Goal: Transaction & Acquisition: Book appointment/travel/reservation

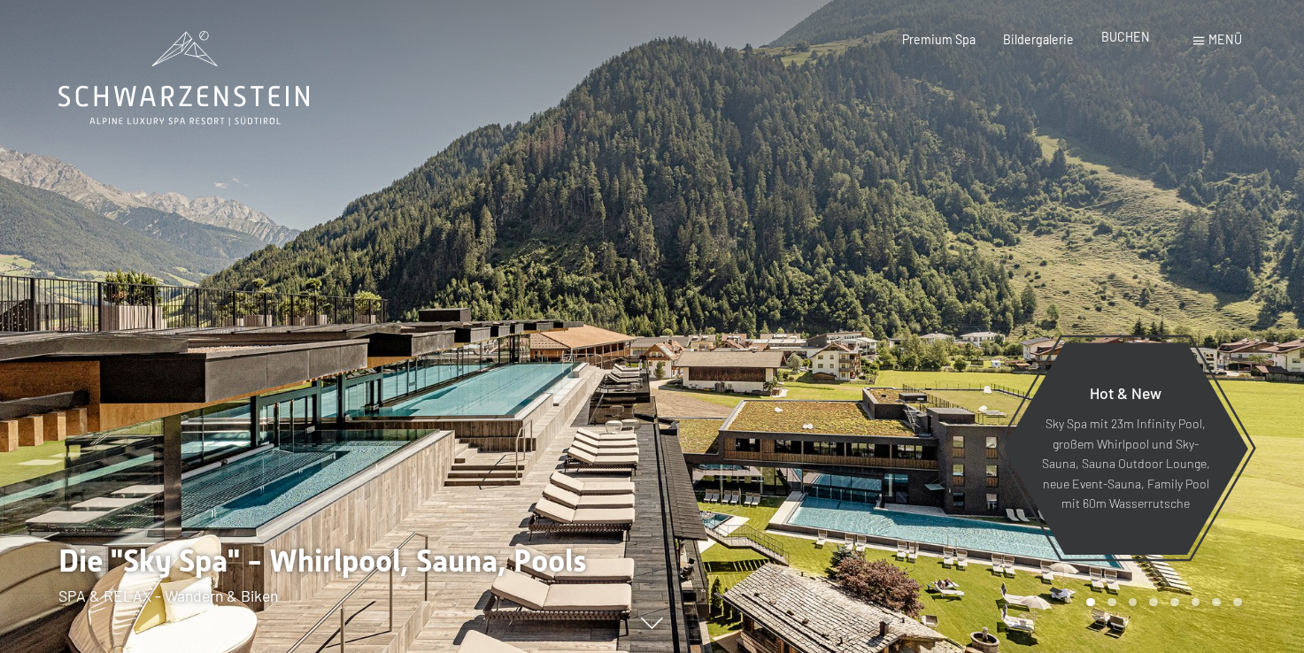
click at [1118, 41] on span "BUCHEN" at bounding box center [1125, 36] width 49 height 15
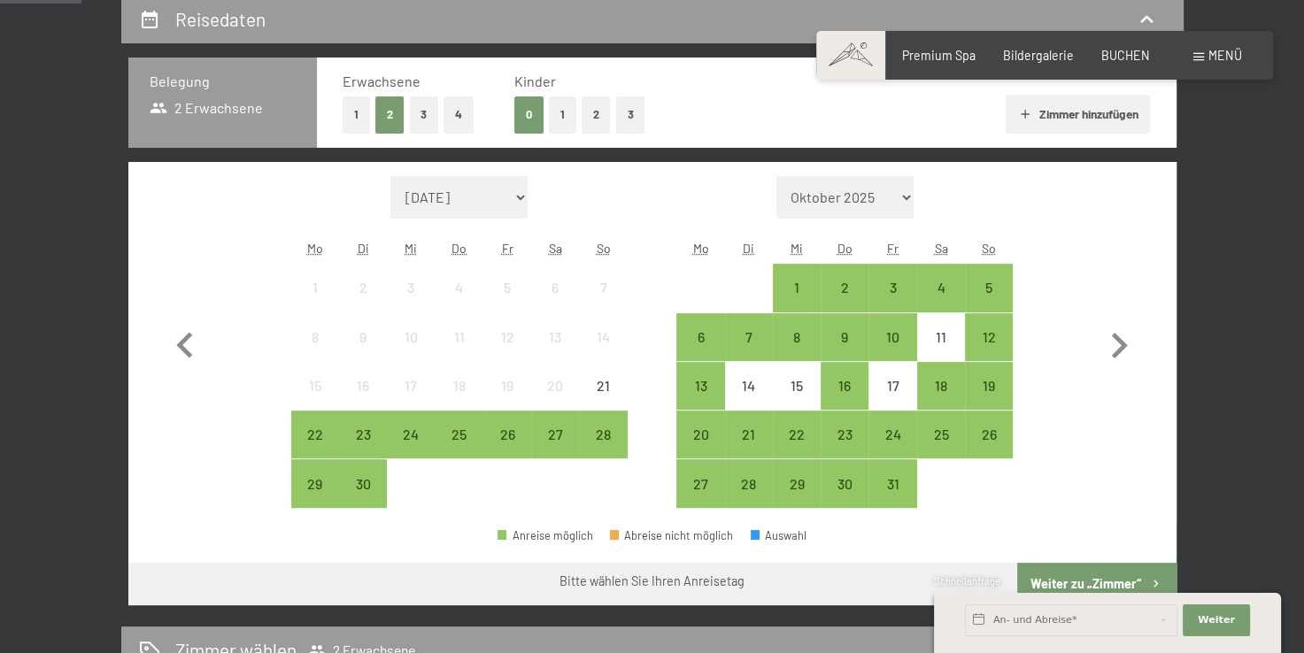
scroll to position [378, 0]
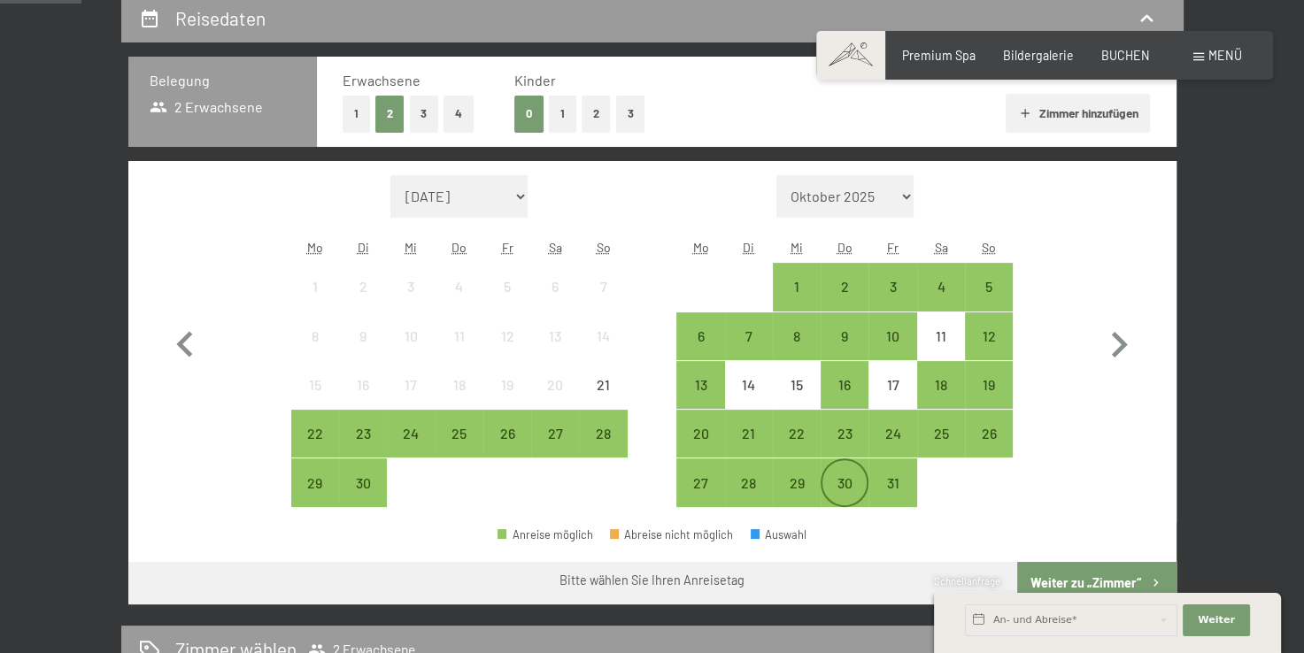
click at [823, 477] on div "30" at bounding box center [844, 498] width 44 height 44
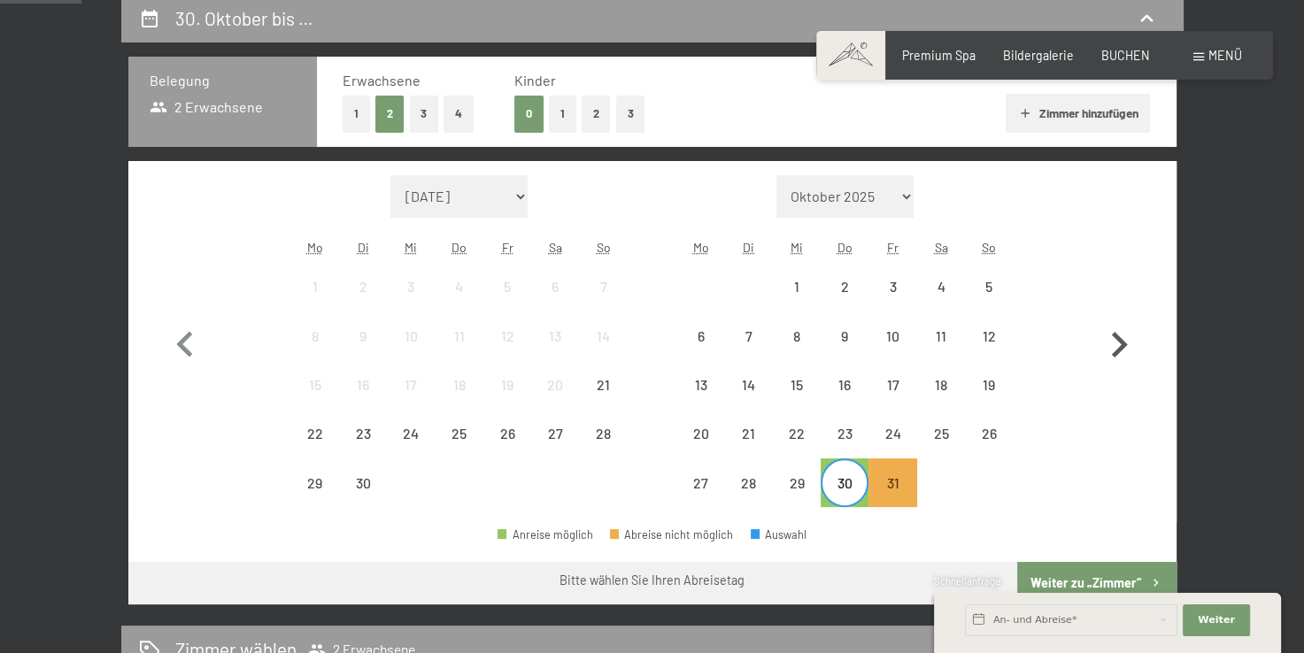
click at [1108, 352] on icon "button" at bounding box center [1118, 345] width 51 height 51
select select "2025-10-01"
select select "2025-11-01"
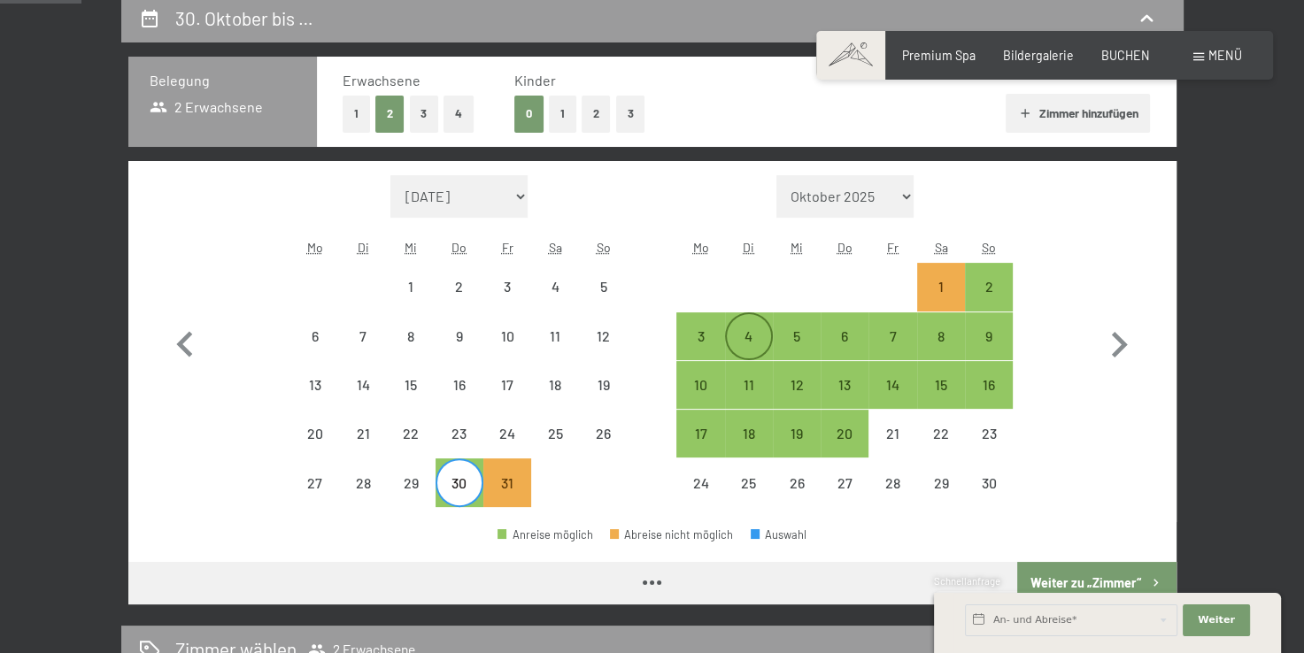
select select "2025-10-01"
select select "2025-11-01"
click at [743, 340] on div "4" at bounding box center [749, 351] width 44 height 44
select select "[DATE]"
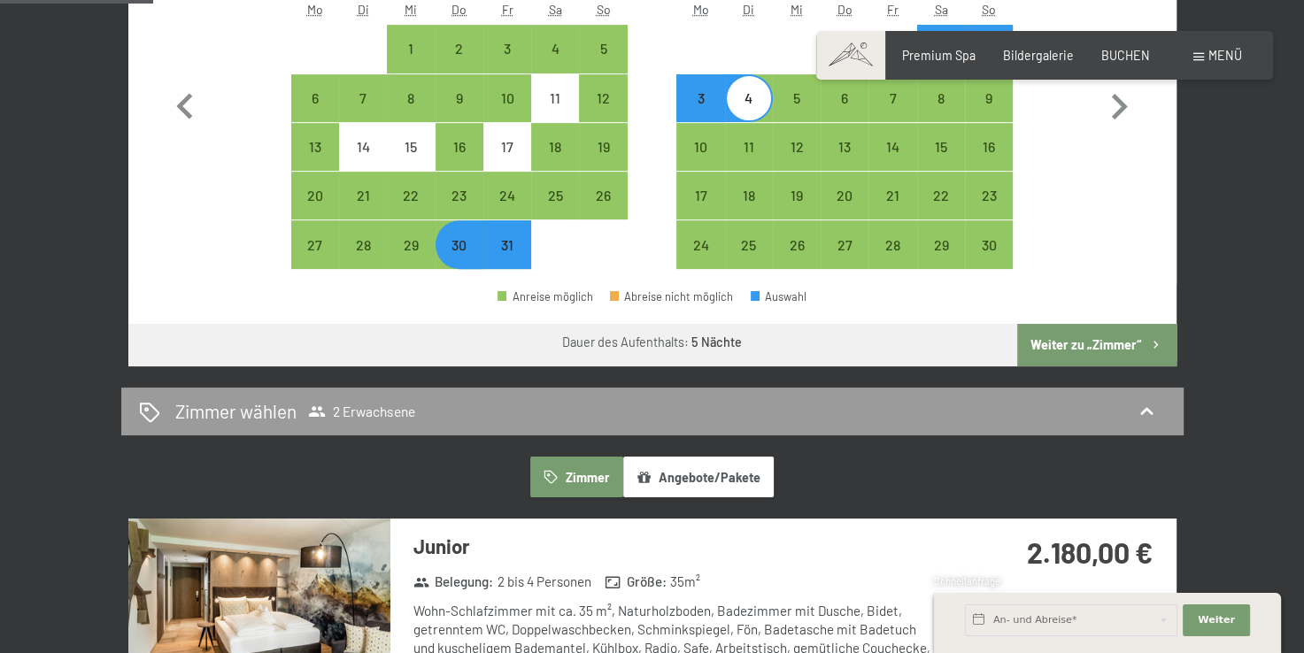
scroll to position [618, 0]
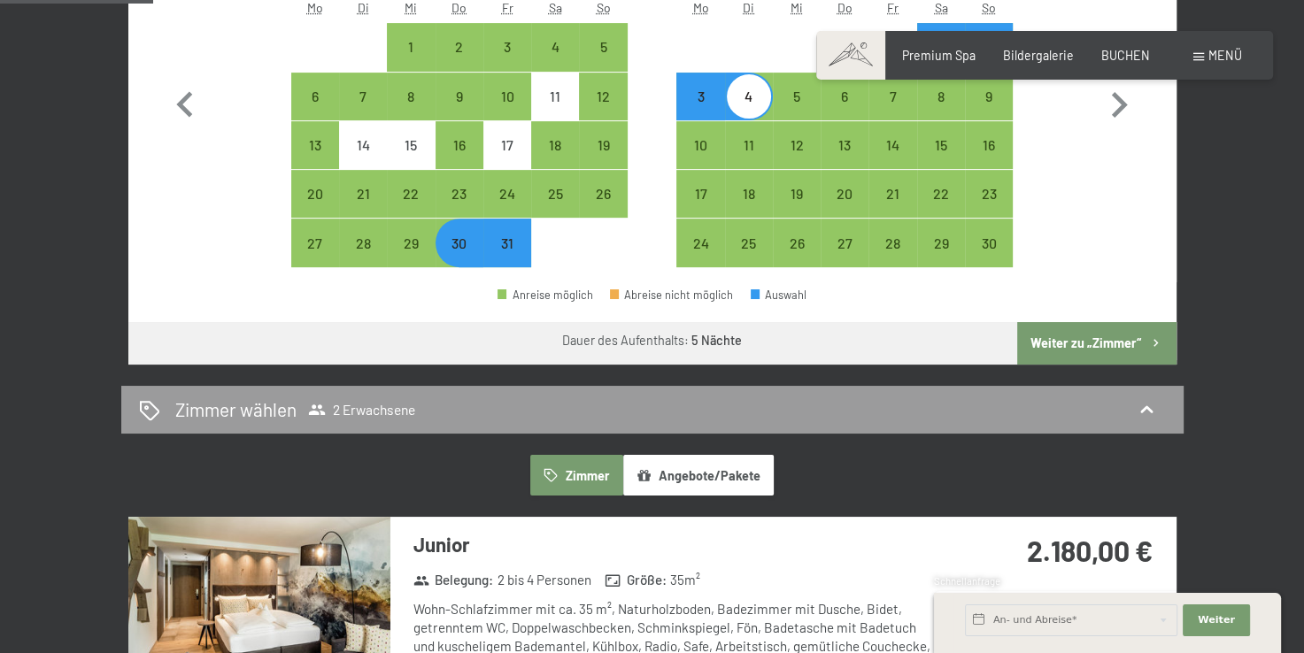
click at [1129, 342] on button "Weiter zu „Zimmer“" at bounding box center [1096, 343] width 158 height 42
select select "[DATE]"
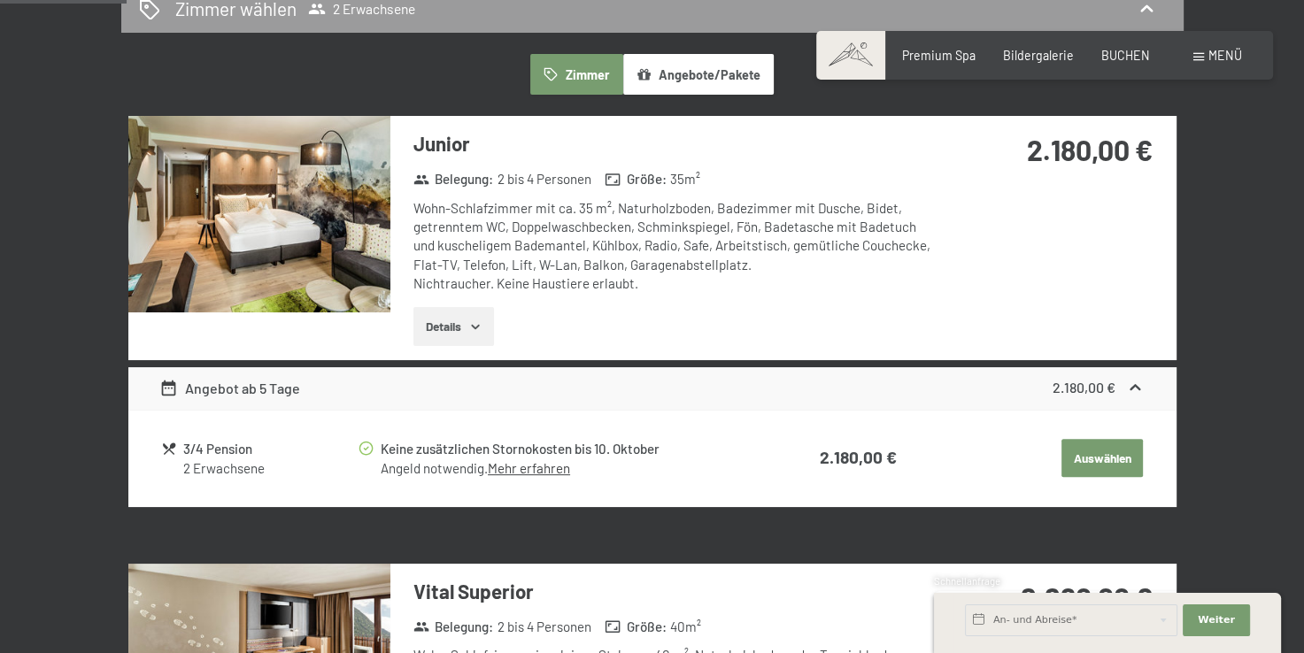
scroll to position [458, 0]
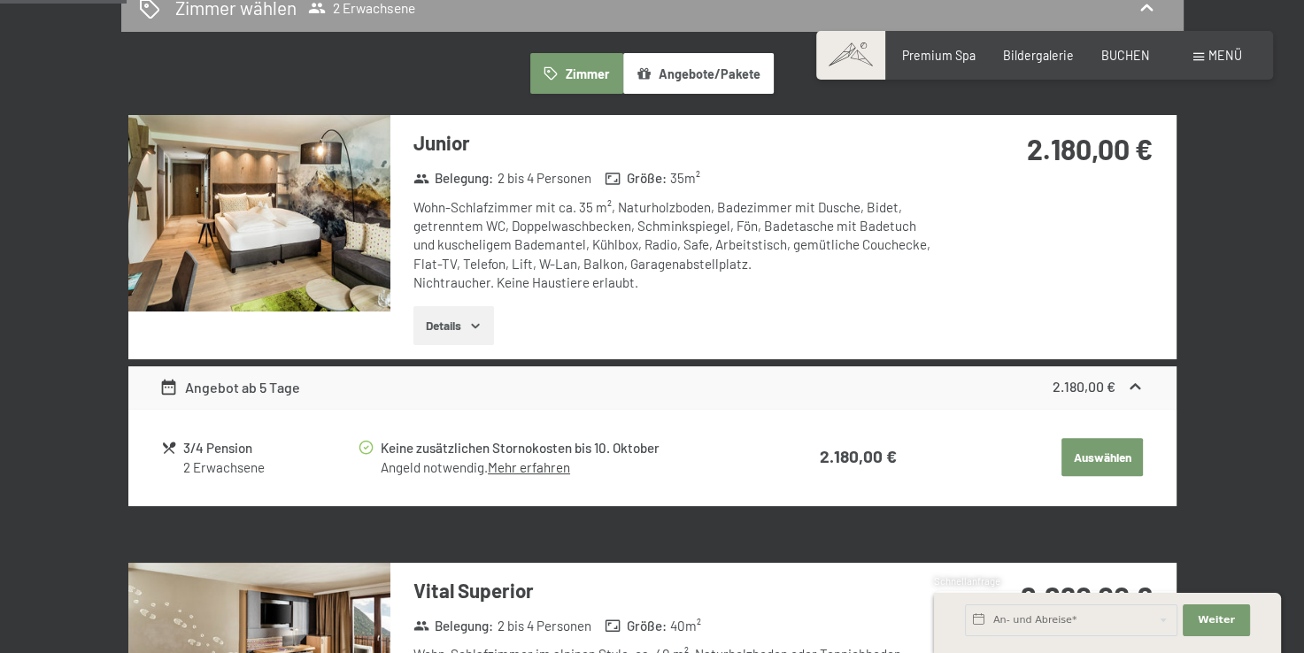
click at [342, 242] on img at bounding box center [259, 213] width 262 height 196
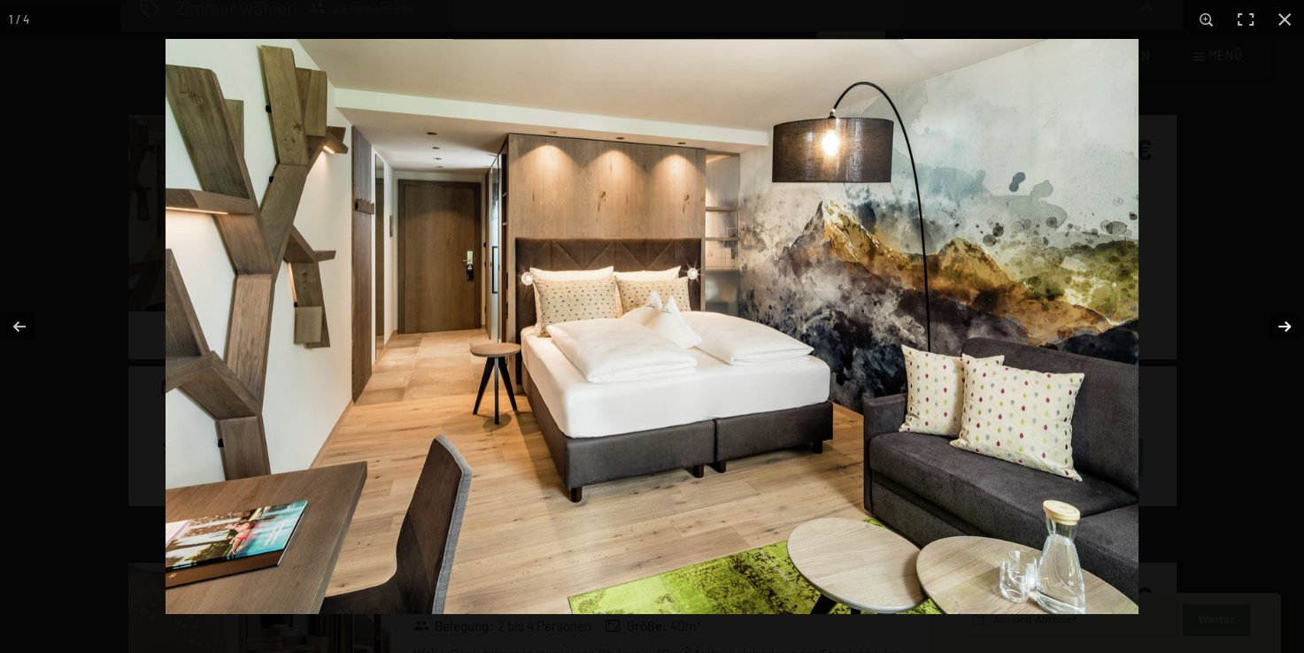
click at [1287, 313] on button "button" at bounding box center [1273, 326] width 62 height 89
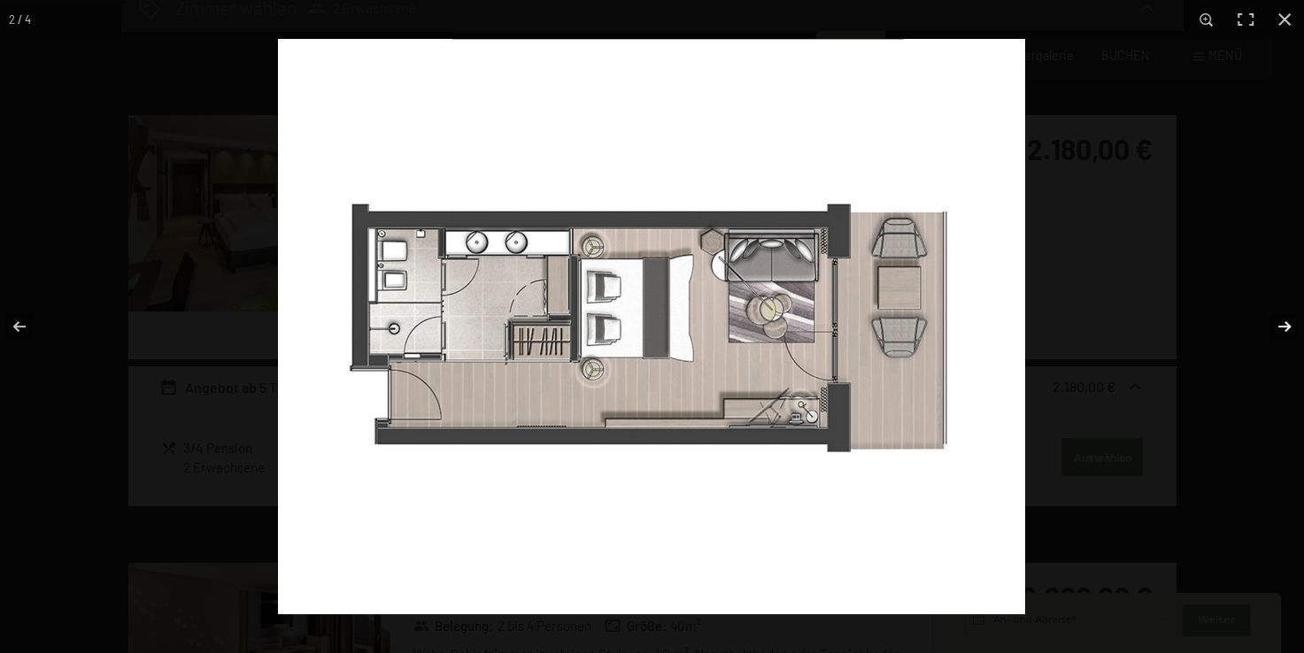
click at [1287, 313] on button "button" at bounding box center [1273, 326] width 62 height 89
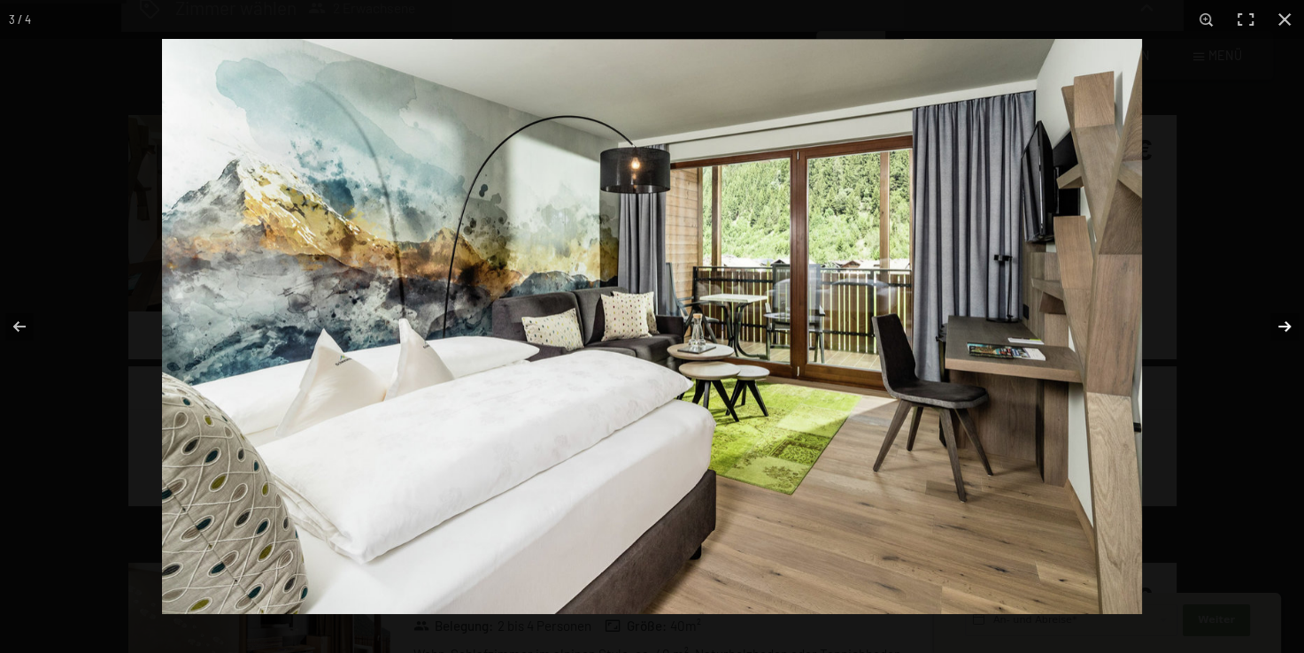
click at [1287, 313] on button "button" at bounding box center [1273, 326] width 62 height 89
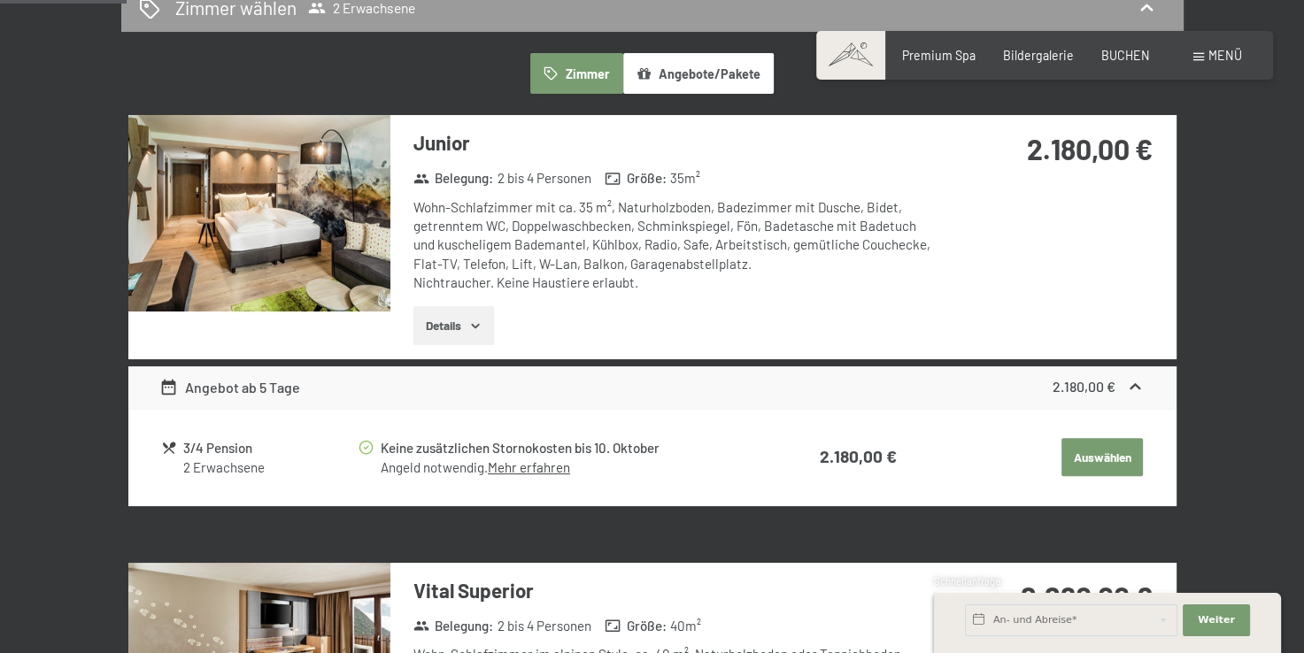
click at [0, 0] on button "button" at bounding box center [0, 0] width 0 height 0
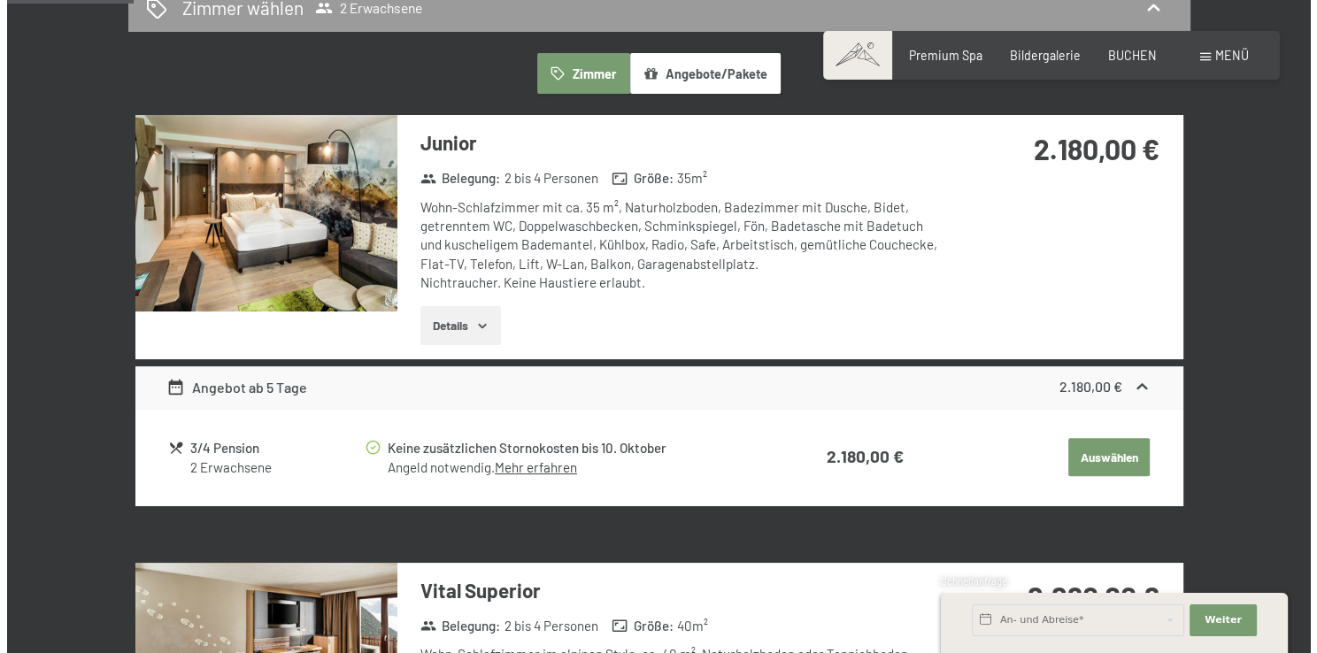
scroll to position [0, 0]
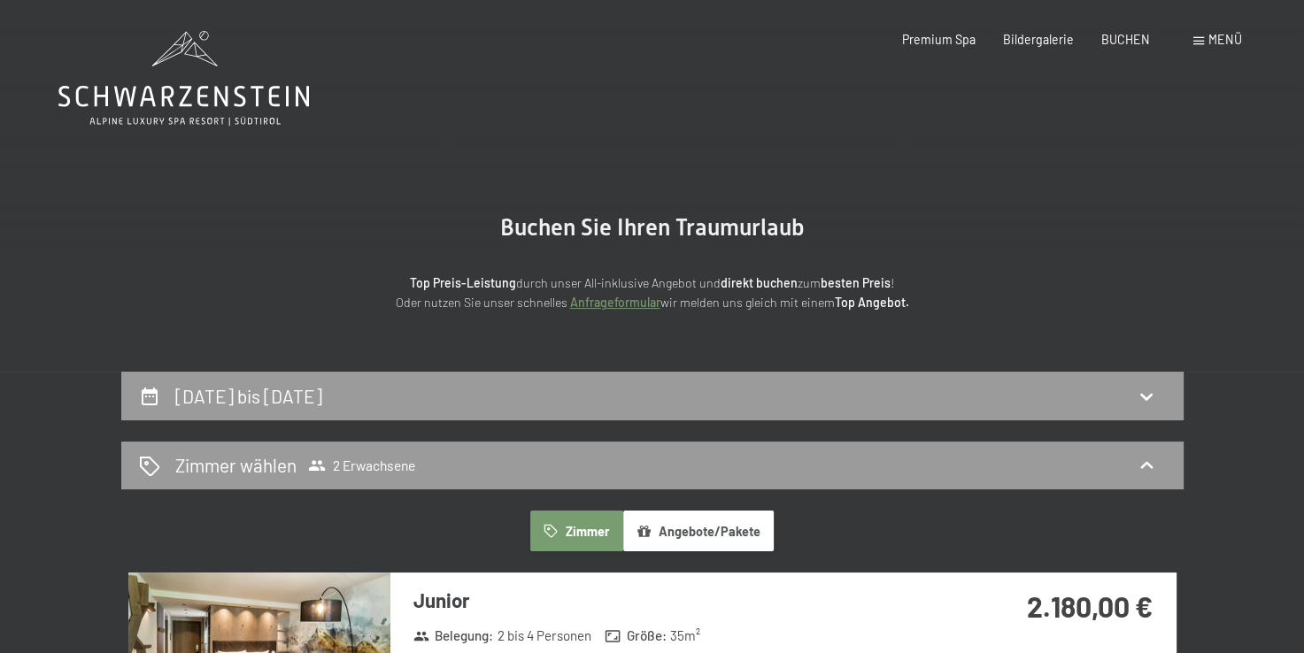
click at [1191, 36] on div "Buchen Anfragen Premium Spa Bildergalerie BUCHEN Menü DE IT EN Gutschein Bilder…" at bounding box center [1044, 40] width 394 height 18
click at [1203, 39] on span at bounding box center [1198, 41] width 11 height 8
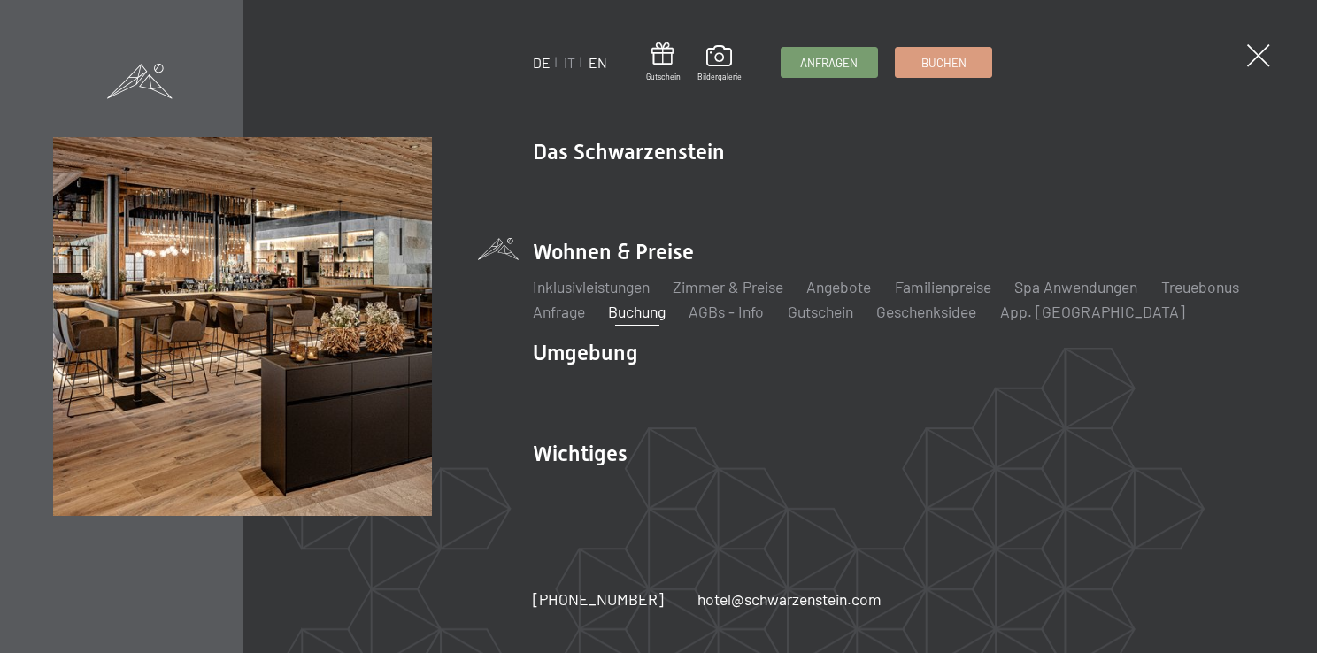
click at [591, 65] on link "EN" at bounding box center [598, 62] width 19 height 17
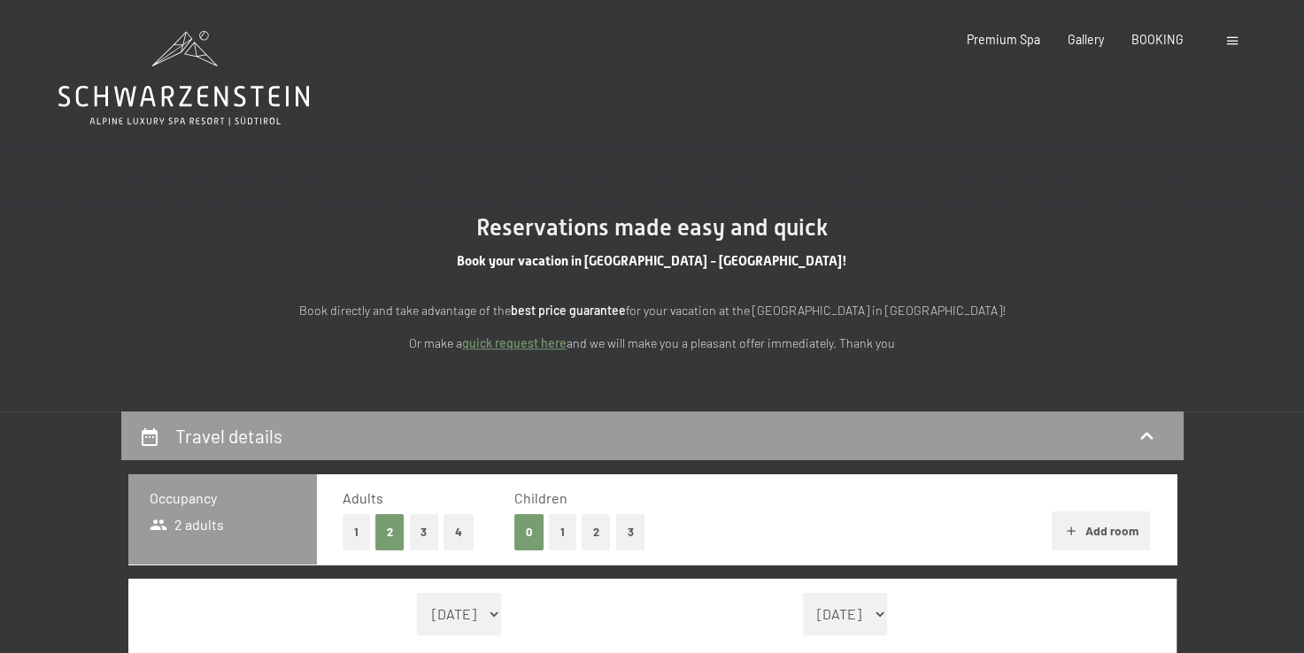
click at [1216, 48] on div "Booking Enquiries Premium Spa Gallery BOOKING DE IT EN Vouchers Gallery Enquiri…" at bounding box center [1076, 40] width 329 height 18
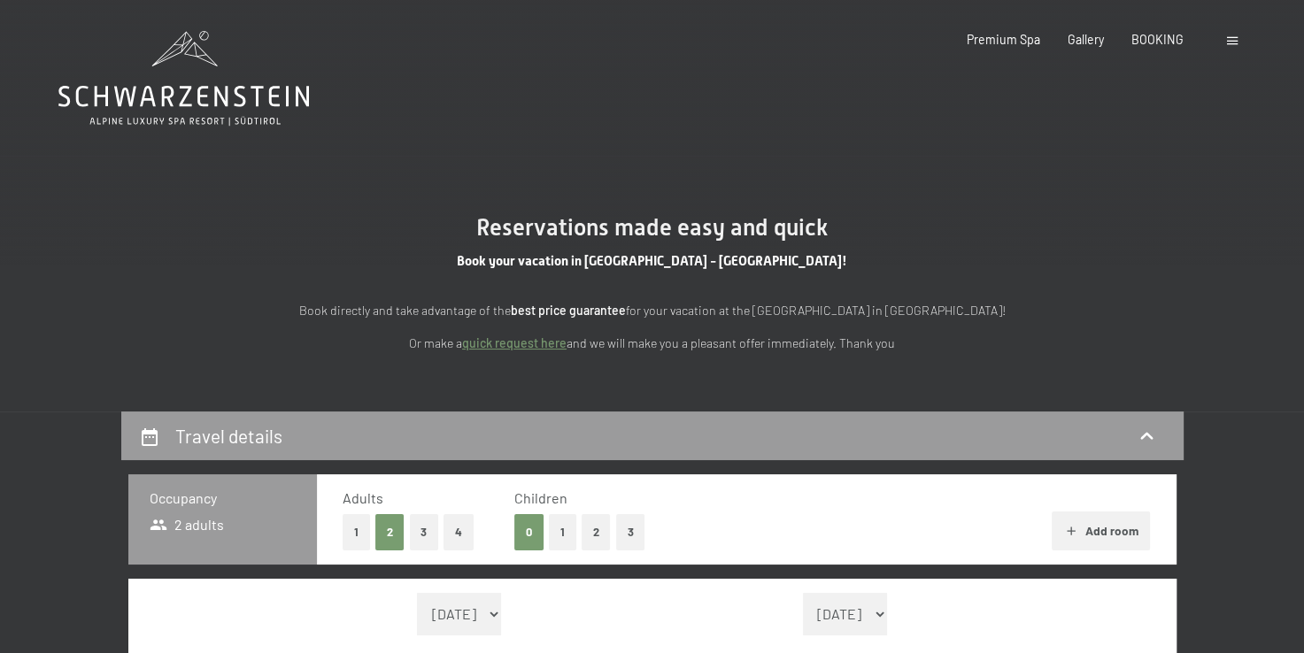
click at [1224, 44] on div "Booking Enquiries Premium Spa Gallery BOOKING DE IT EN Vouchers Gallery Enquiri…" at bounding box center [1076, 40] width 329 height 18
click at [1237, 37] on div at bounding box center [1234, 40] width 15 height 18
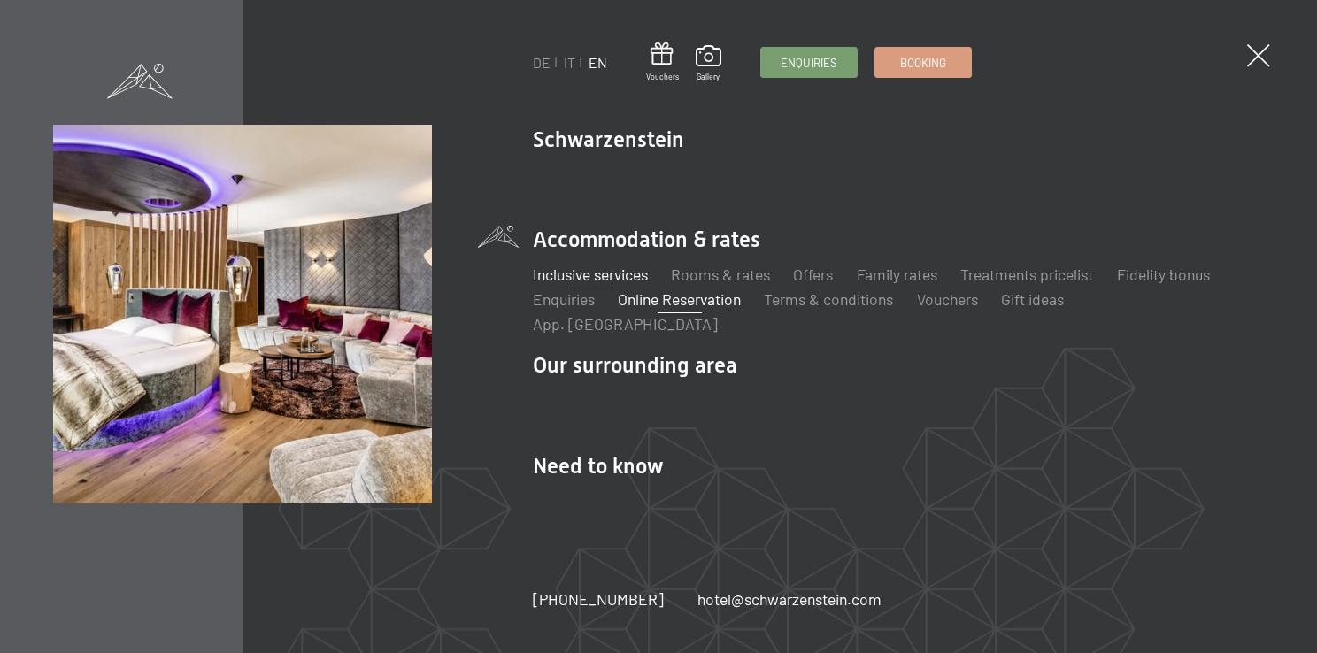
click at [609, 284] on link "Inclusive services" at bounding box center [590, 274] width 115 height 19
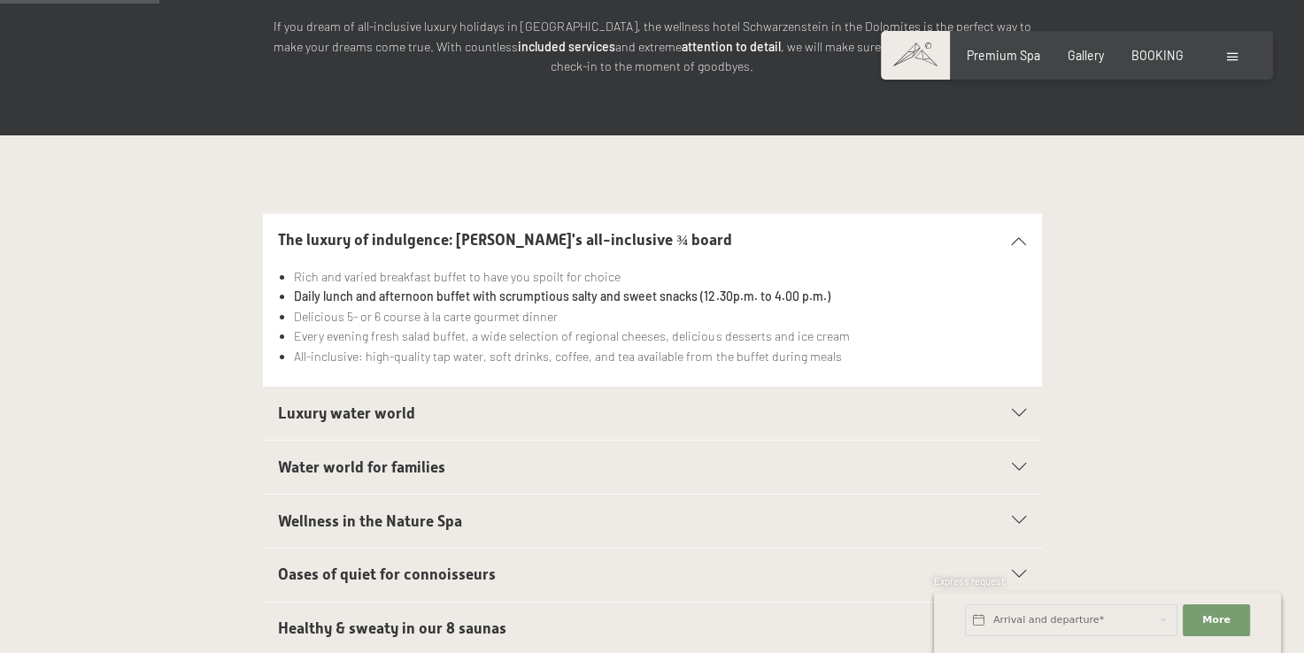
scroll to position [372, 0]
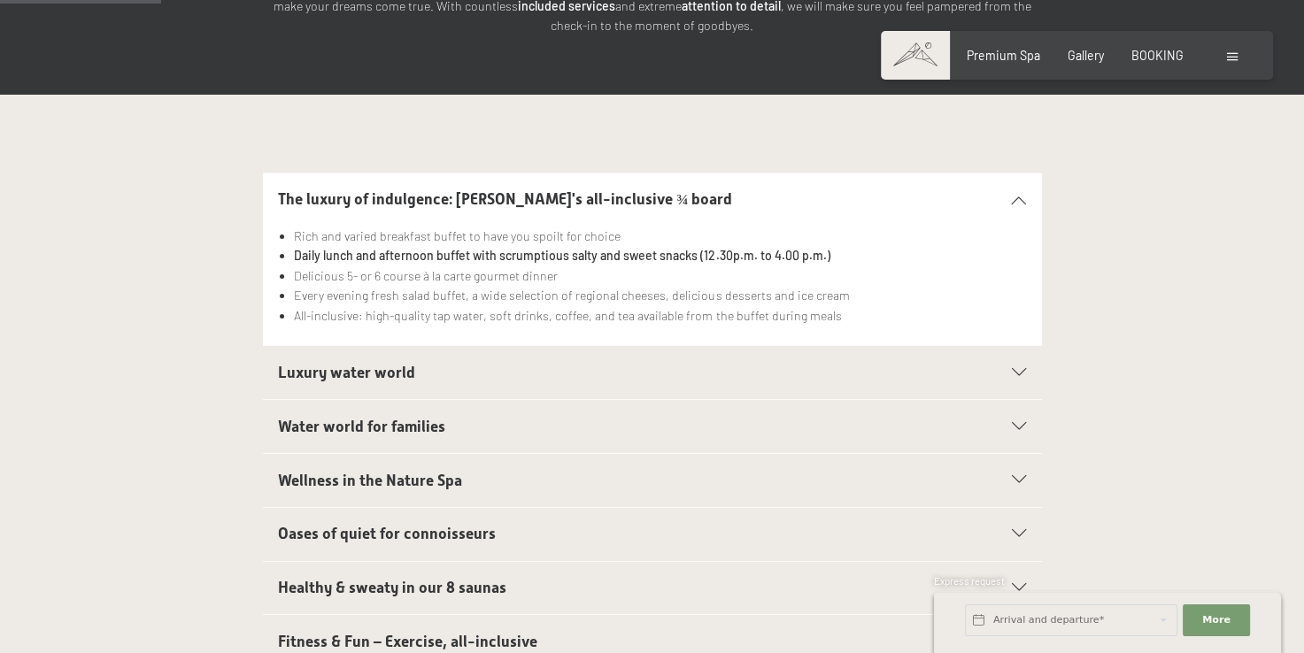
click at [433, 362] on h2 "Luxury water world" at bounding box center [614, 373] width 673 height 22
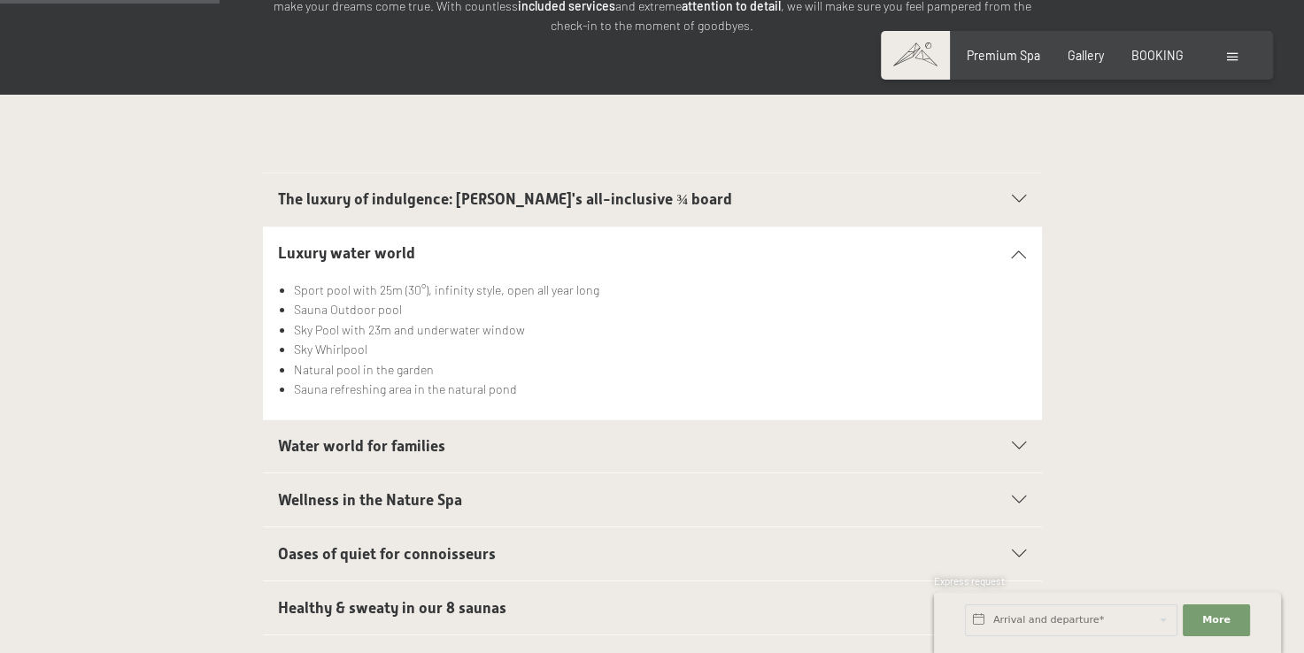
scroll to position [512, 0]
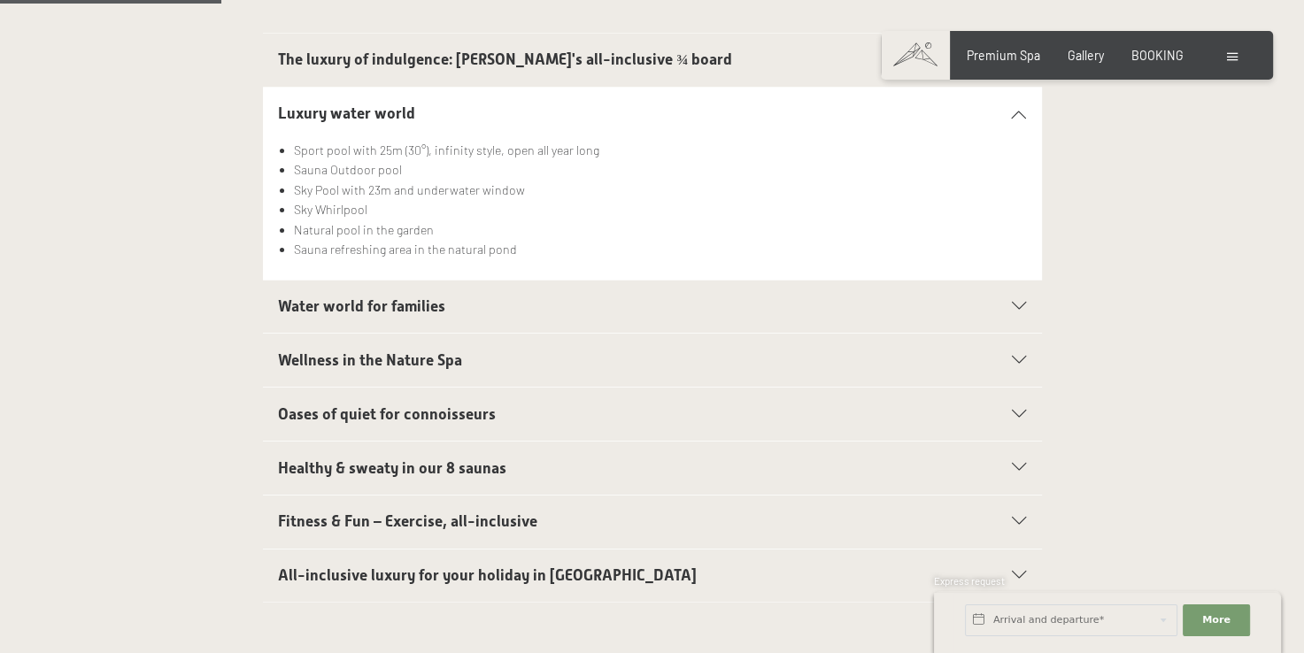
click at [412, 351] on span "Wellness in the Nature Spa" at bounding box center [370, 360] width 184 height 18
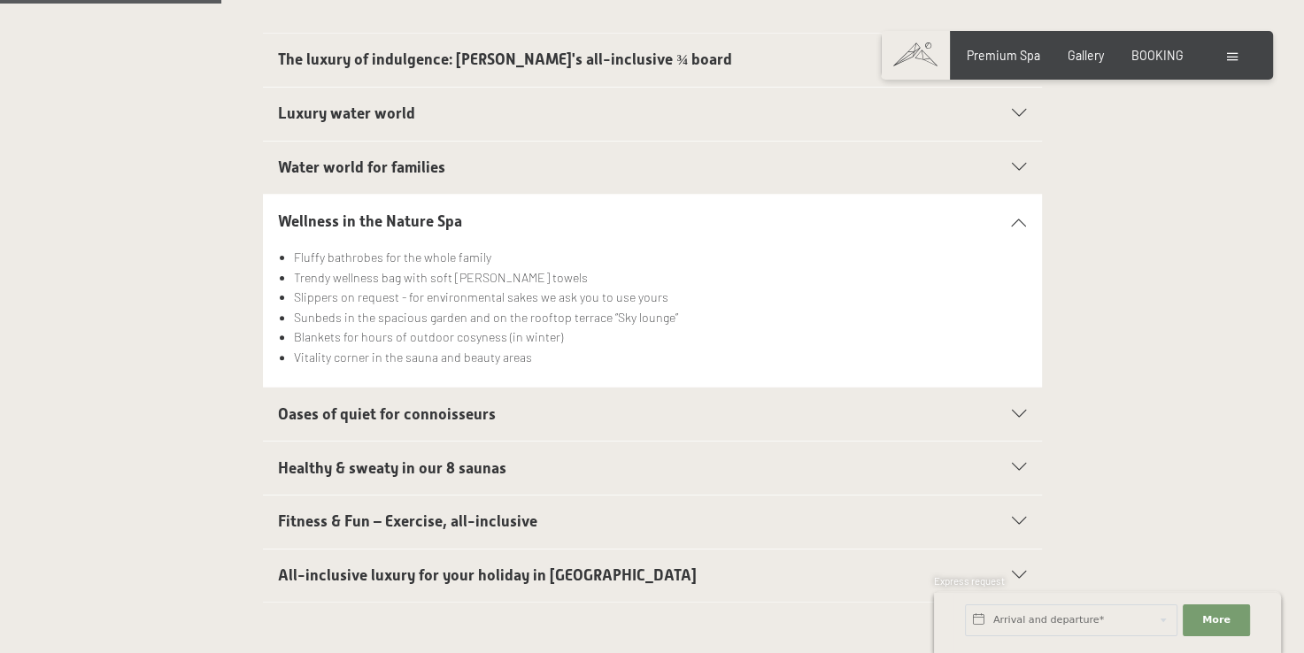
click at [391, 566] on span "All-inclusive luxury for your holiday in Italy" at bounding box center [487, 575] width 419 height 18
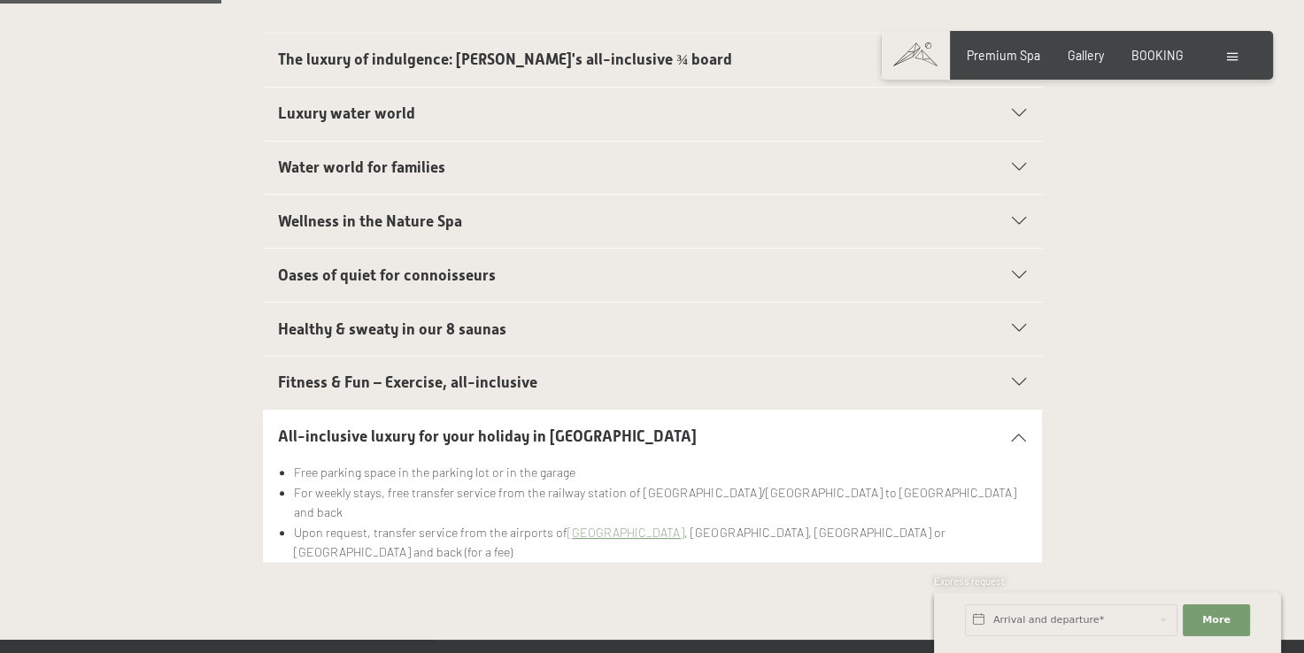
click at [417, 303] on div "Healthy & sweaty in our 8 saunas" at bounding box center [652, 329] width 748 height 53
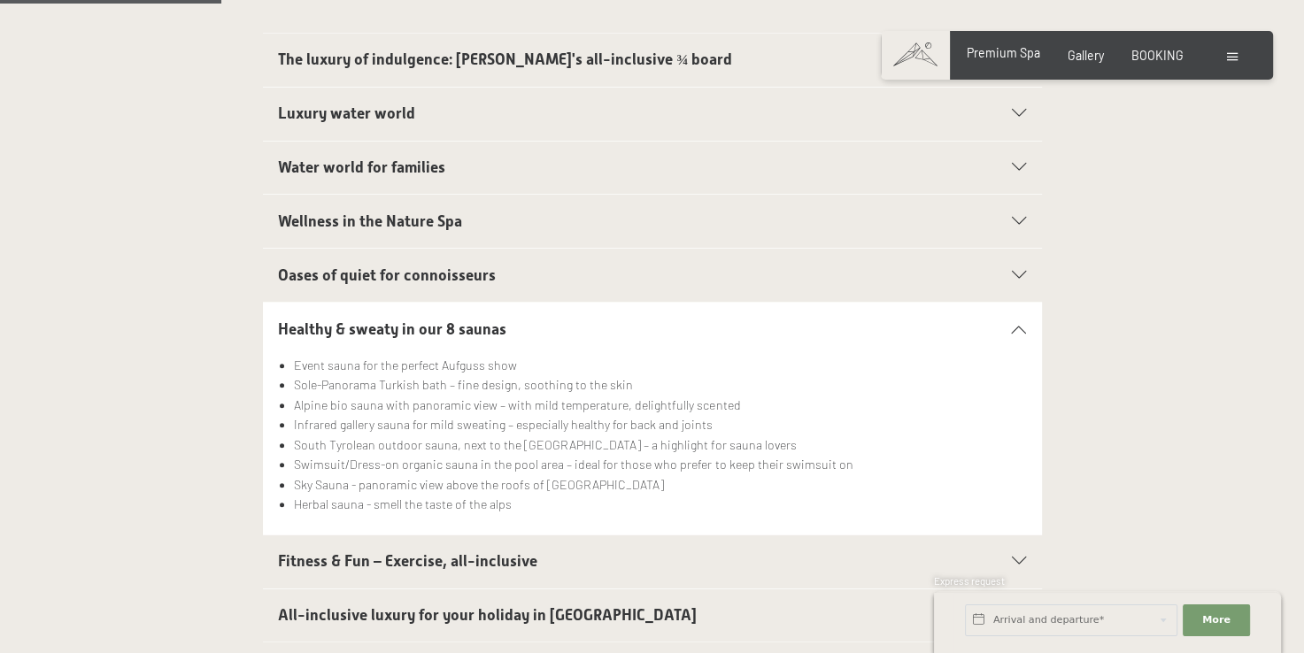
click at [1020, 59] on span "Premium Spa" at bounding box center [1002, 52] width 73 height 15
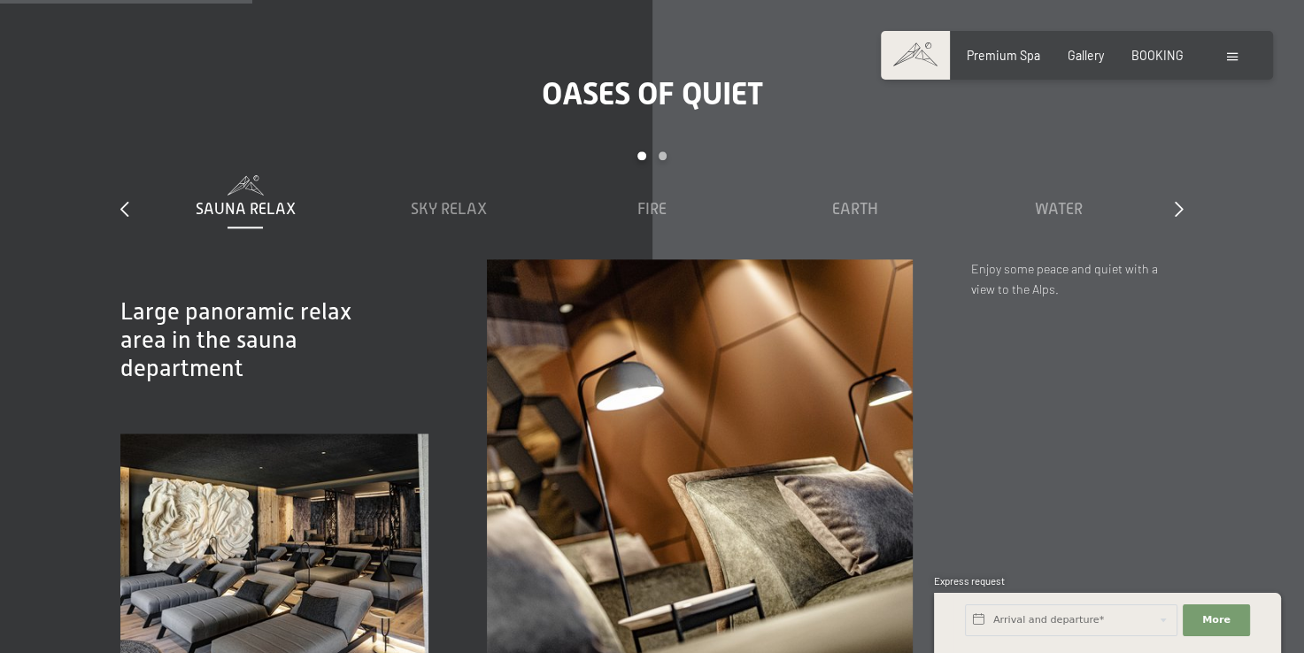
scroll to position [2176, 0]
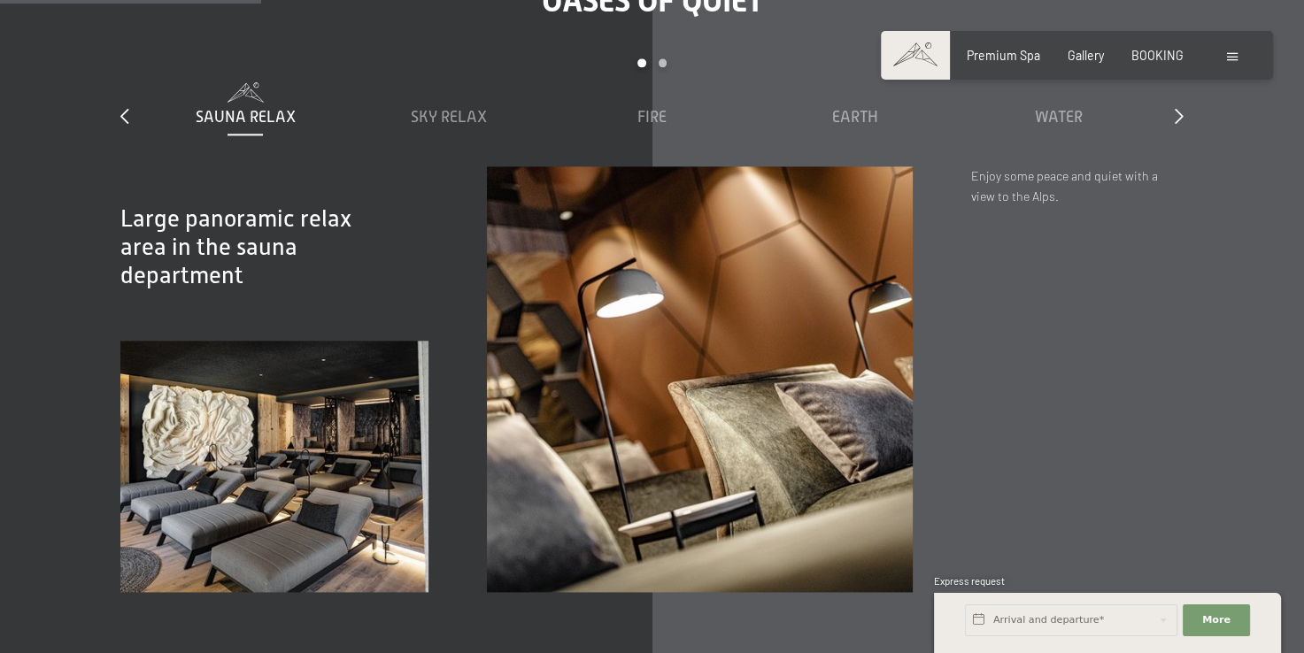
click at [1228, 53] on span at bounding box center [1232, 57] width 11 height 8
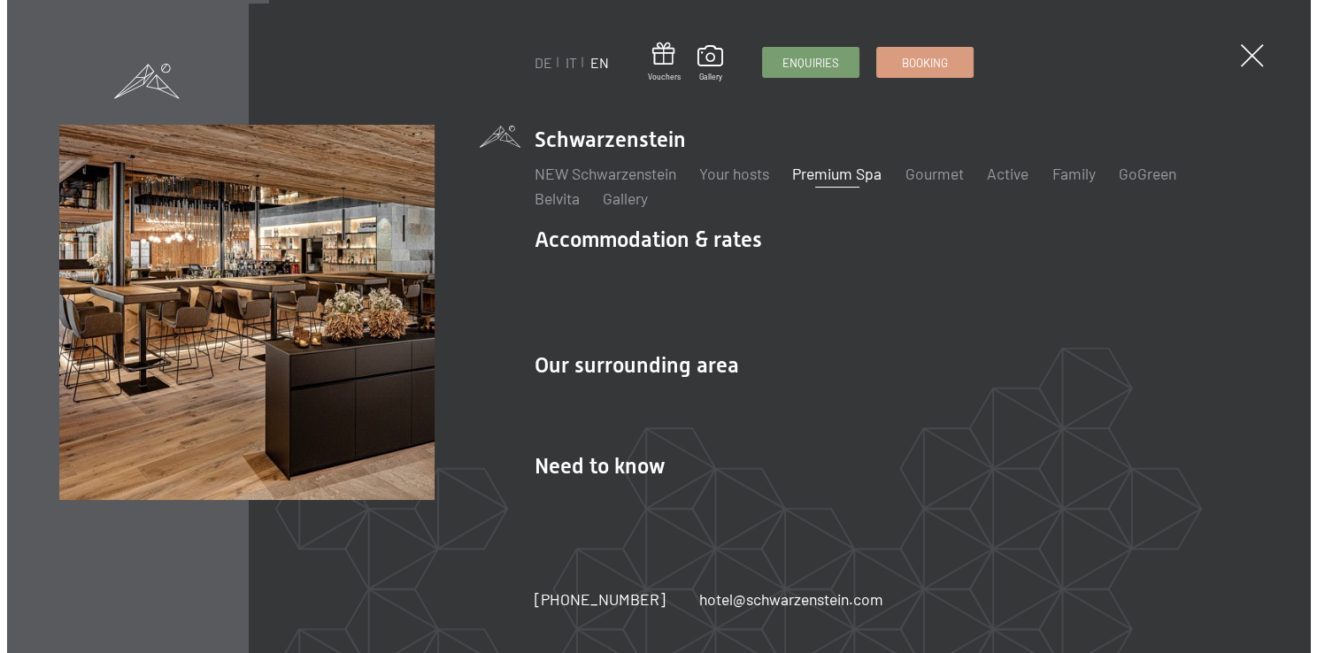
scroll to position [2186, 0]
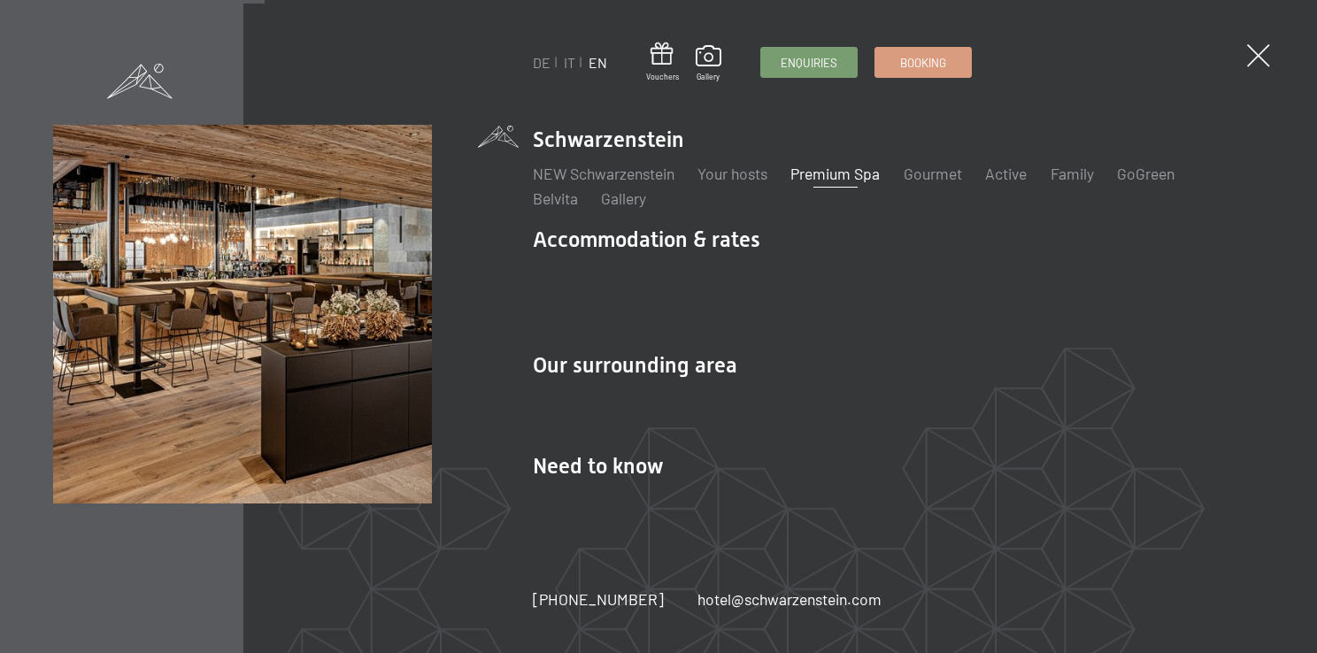
click at [904, 189] on ul "NEW Schwarzenstein Your hosts Premium Spa Gourmet Active Weekly programme Pictu…" at bounding box center [899, 186] width 732 height 47
click at [917, 183] on link "Gourmet" at bounding box center [933, 173] width 58 height 19
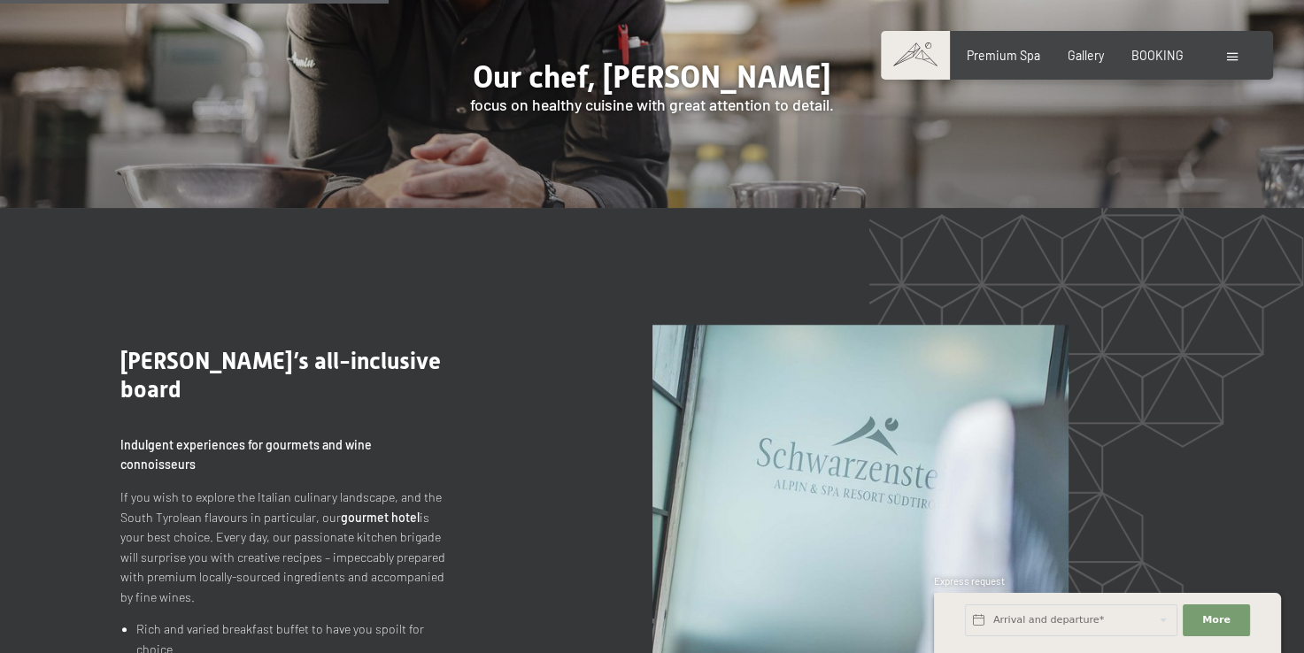
scroll to position [1731, 0]
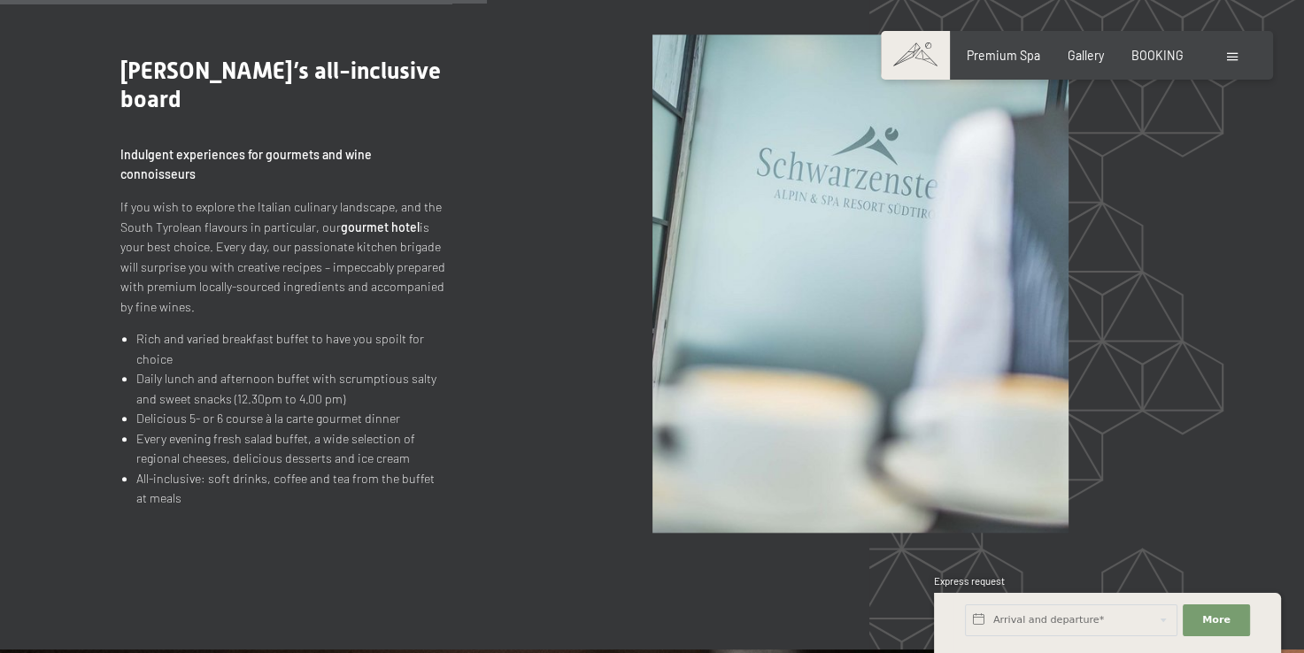
click at [1127, 60] on div "Premium Spa Gallery BOOKING" at bounding box center [1061, 56] width 299 height 18
click at [1142, 56] on span "BOOKING" at bounding box center [1157, 52] width 52 height 15
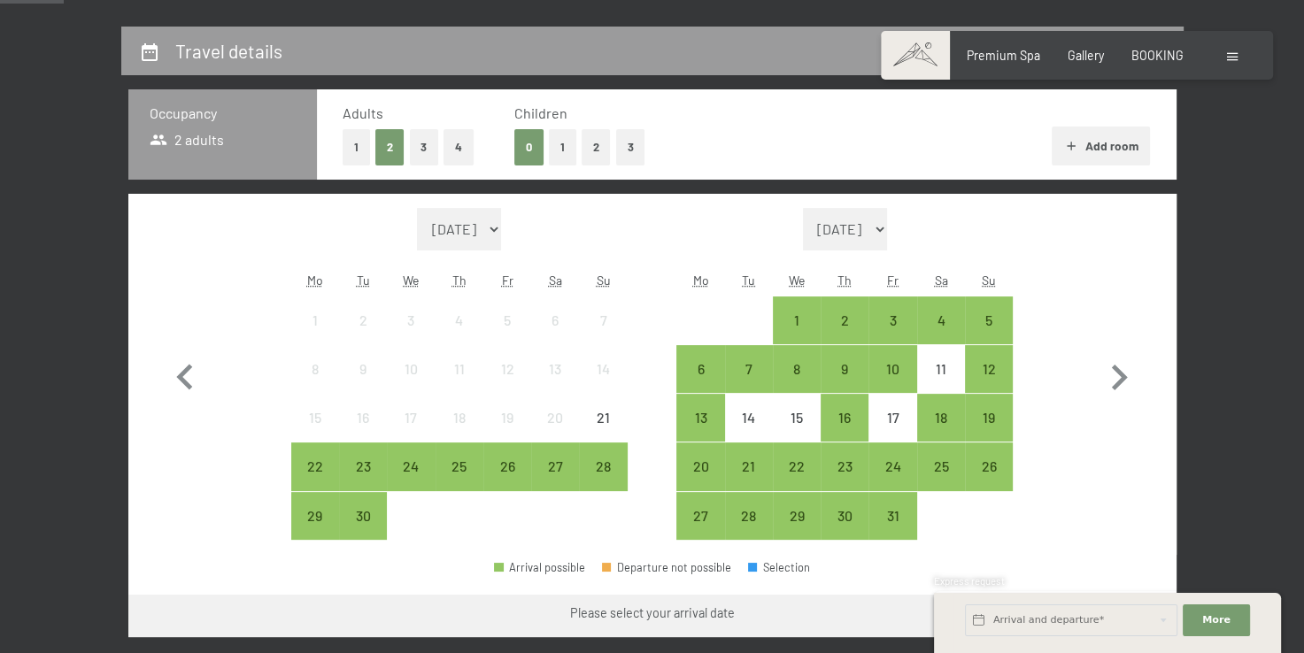
scroll to position [386, 0]
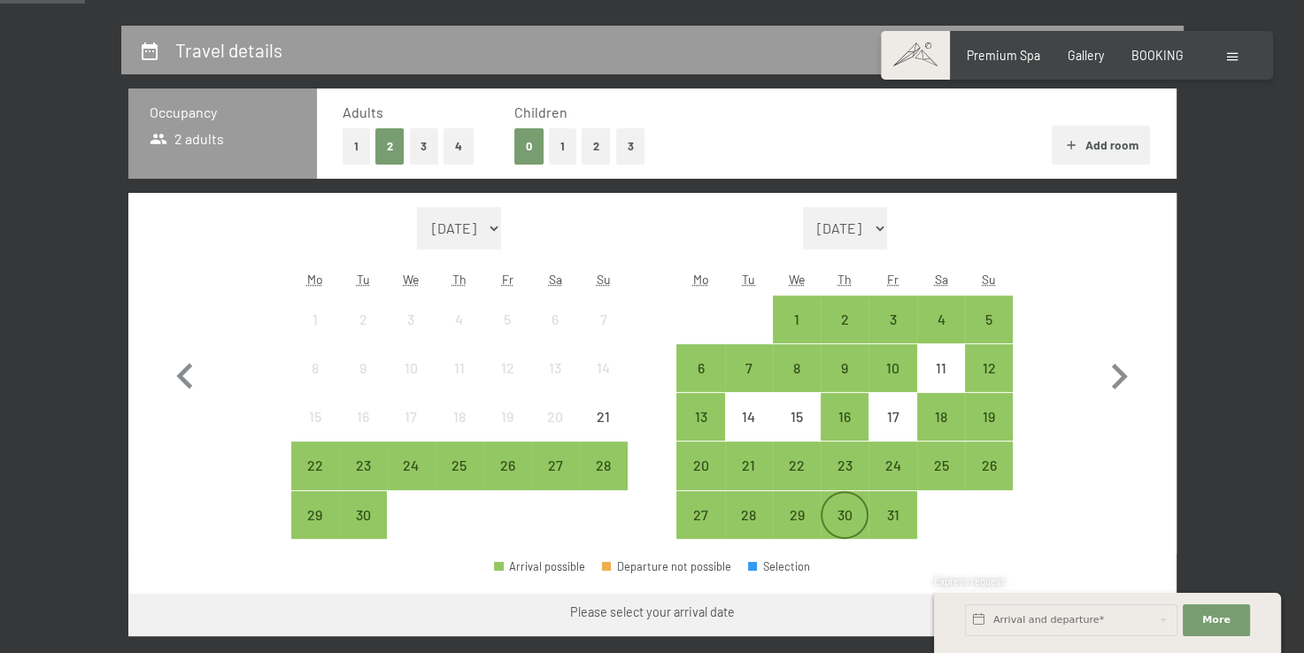
click at [845, 496] on div "30" at bounding box center [844, 515] width 44 height 44
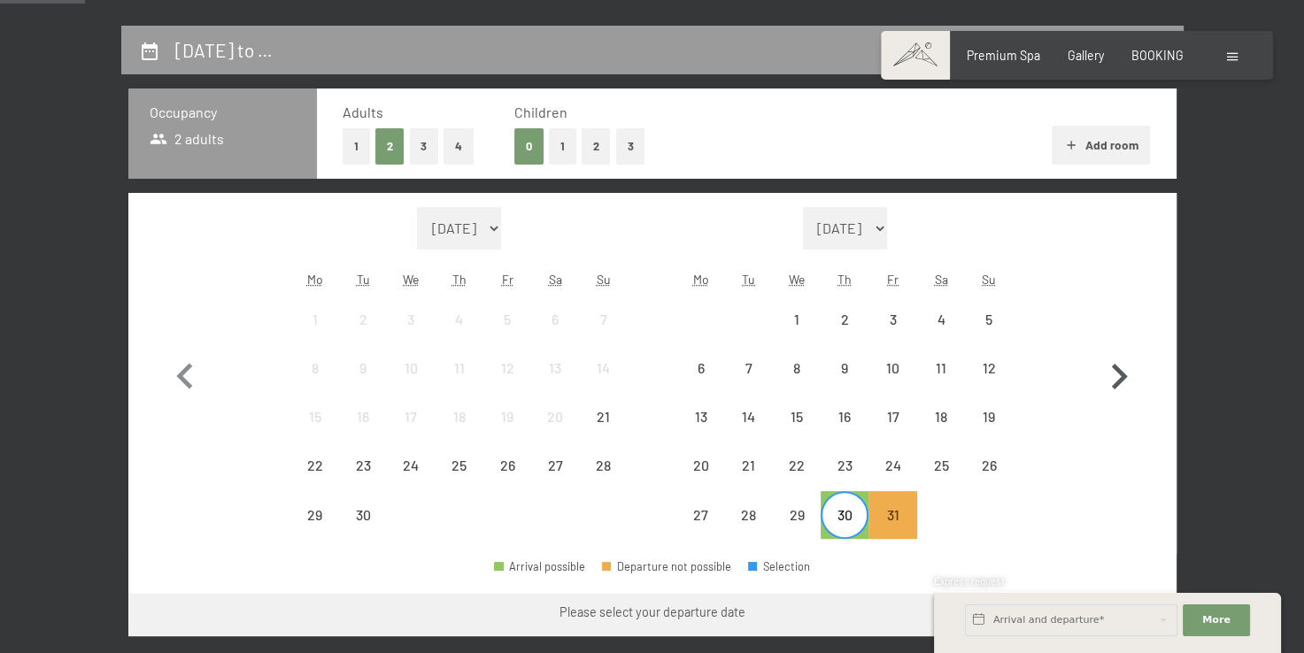
click at [1102, 379] on icon "button" at bounding box center [1118, 376] width 51 height 51
select select "[DATE]"
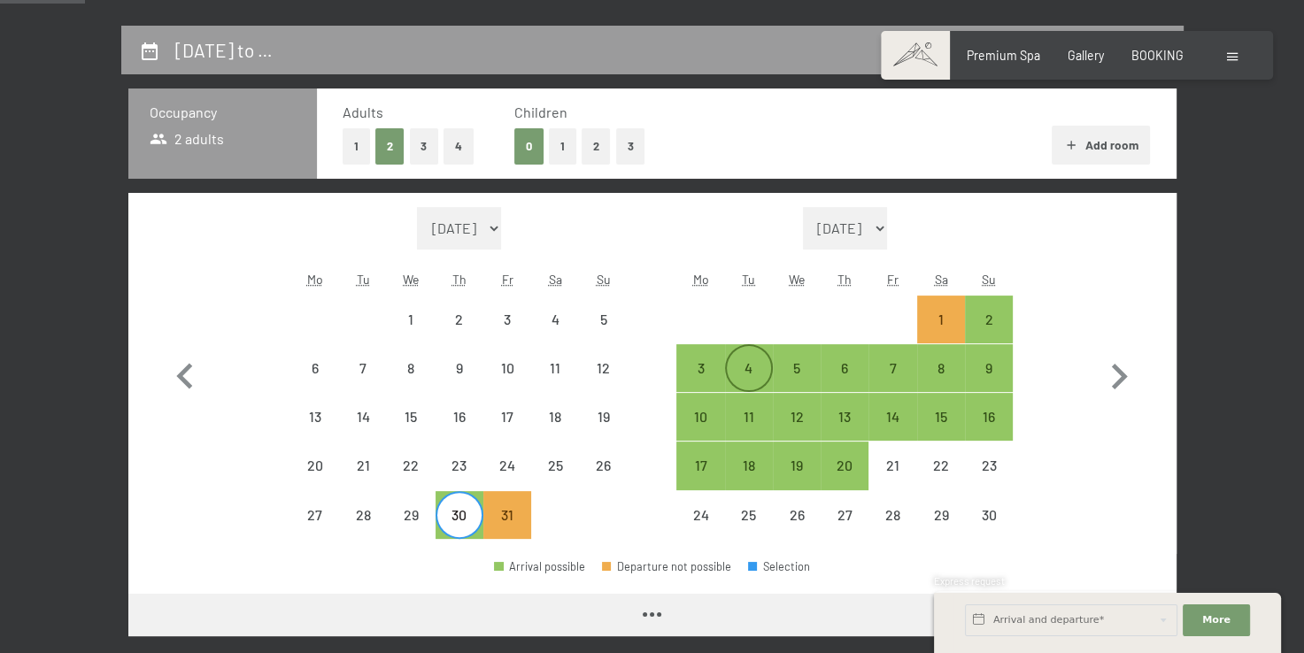
select select "[DATE]"
click at [743, 356] on div "4" at bounding box center [749, 368] width 44 height 44
select select "[DATE]"
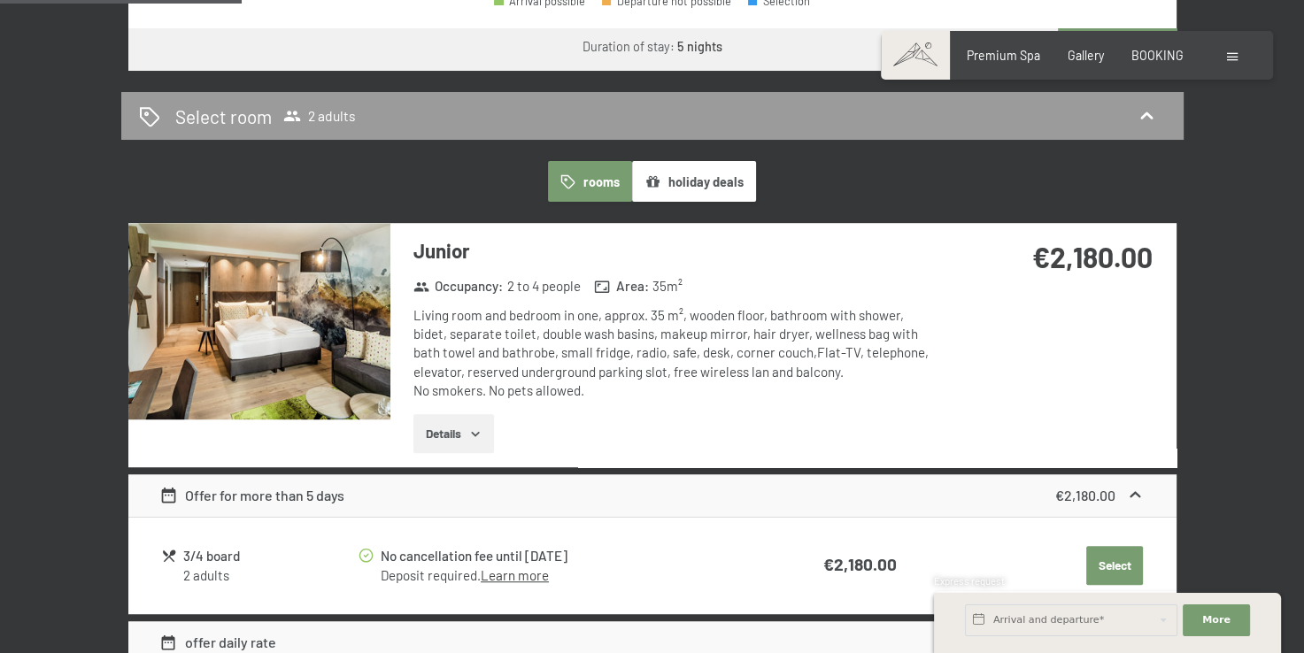
scroll to position [1026, 0]
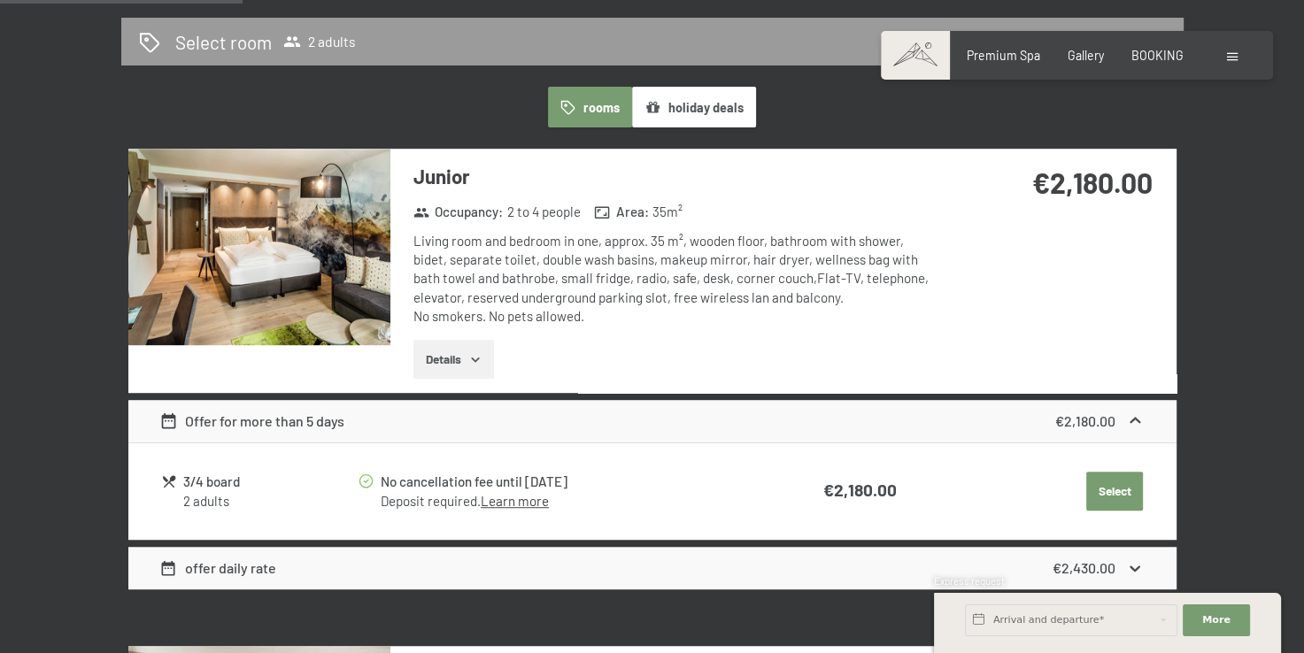
click at [212, 492] on div "2 adults" at bounding box center [269, 501] width 173 height 19
click at [519, 501] on link "Learn more" at bounding box center [515, 501] width 68 height 16
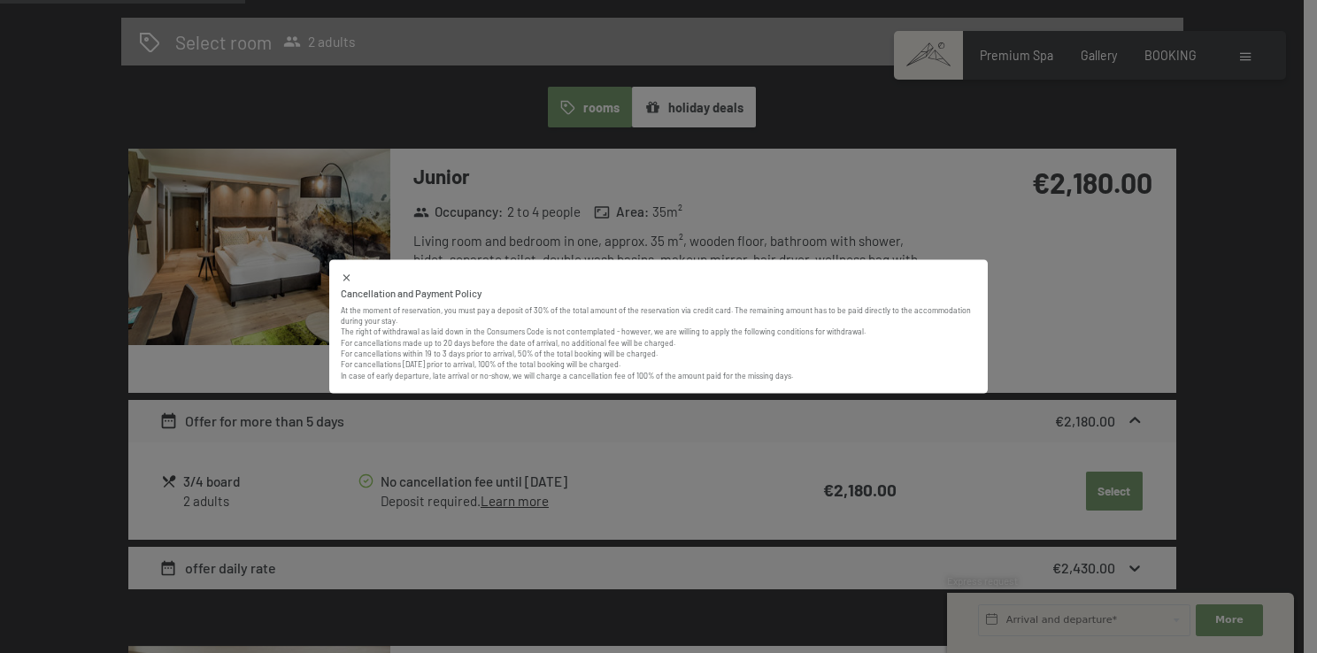
click at [325, 497] on div "Cancellation and Payment Policy At the moment of reservation, you must pay a de…" at bounding box center [658, 326] width 1317 height 653
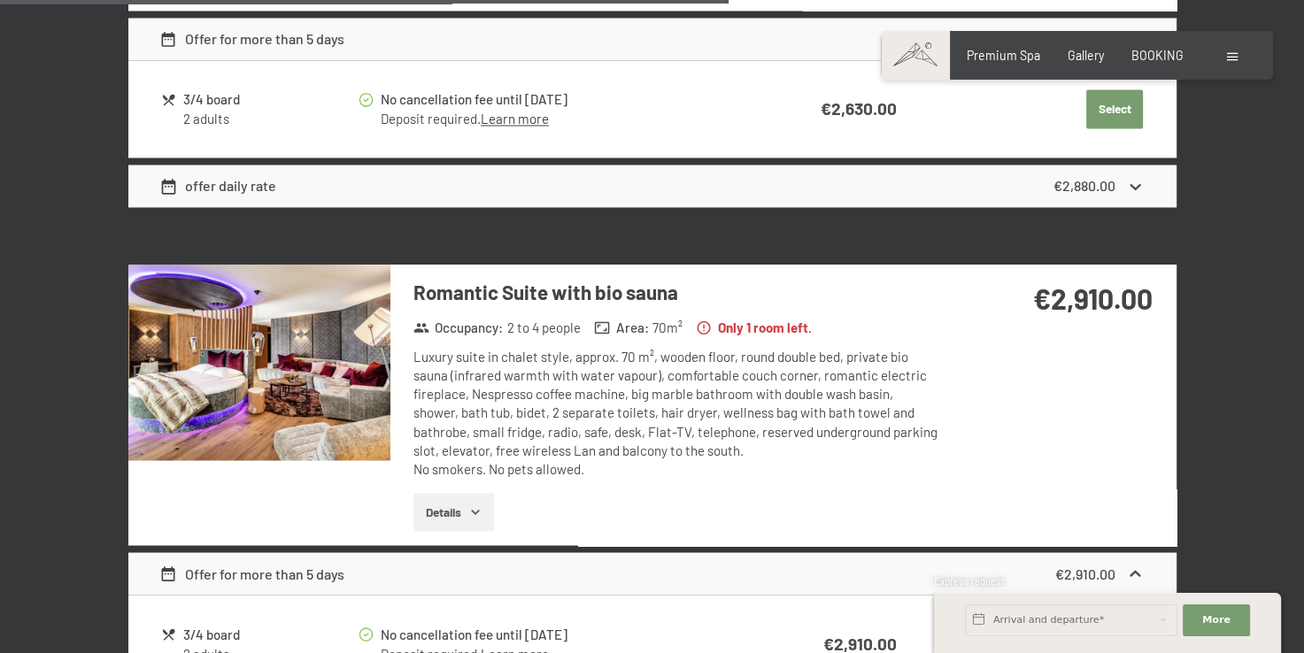
scroll to position [3086, 0]
